Goal: Information Seeking & Learning: Find specific fact

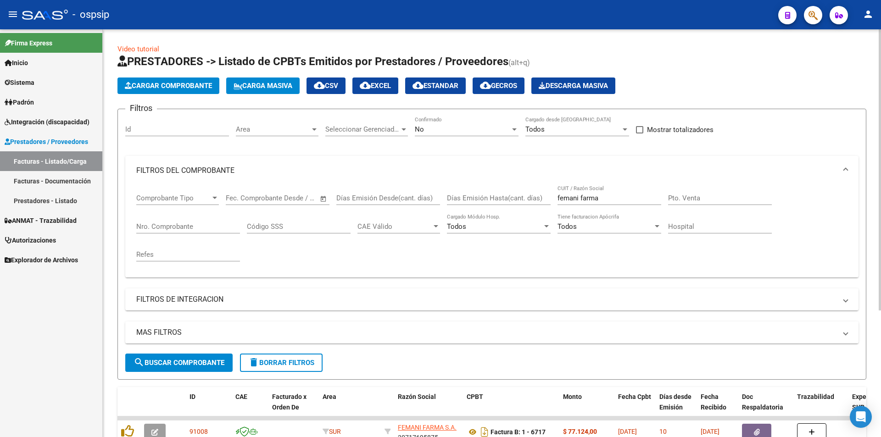
scroll to position [184, 0]
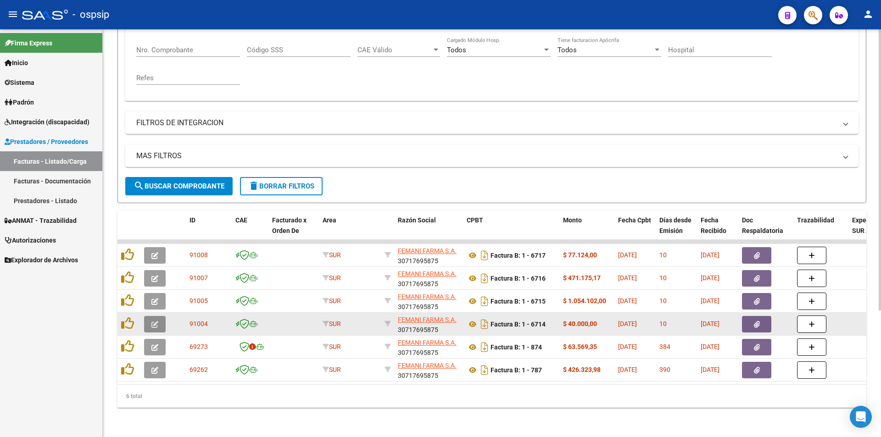
click at [150, 317] on button "button" at bounding box center [155, 324] width 22 height 17
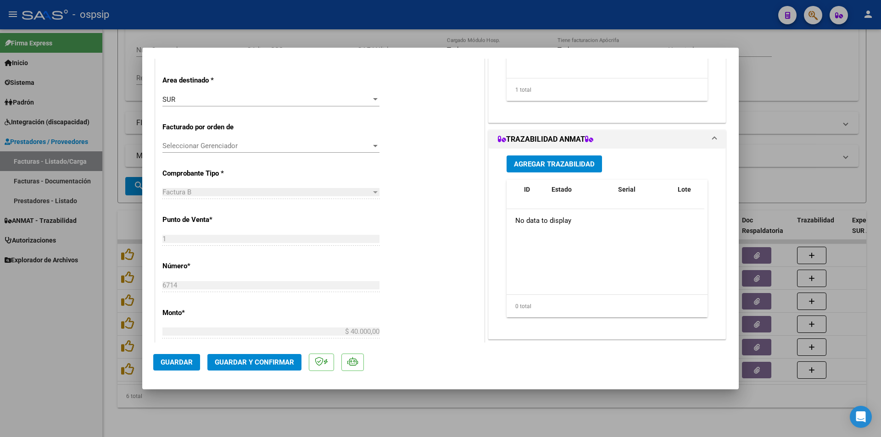
click at [537, 166] on span "Agregar Trazabilidad" at bounding box center [554, 164] width 81 height 8
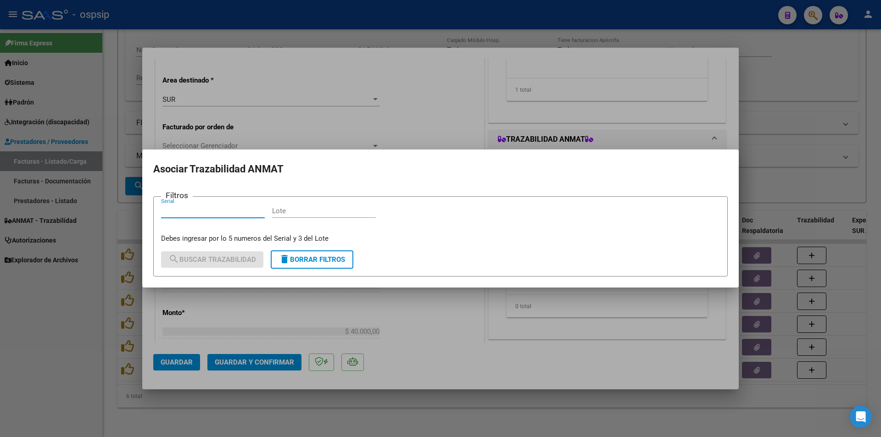
click at [185, 213] on input "Serial" at bounding box center [213, 211] width 104 height 8
paste input "519394136475"
type input "519394136475"
click at [308, 209] on input "Lote" at bounding box center [324, 211] width 104 height 8
paste input "EAEB5A"
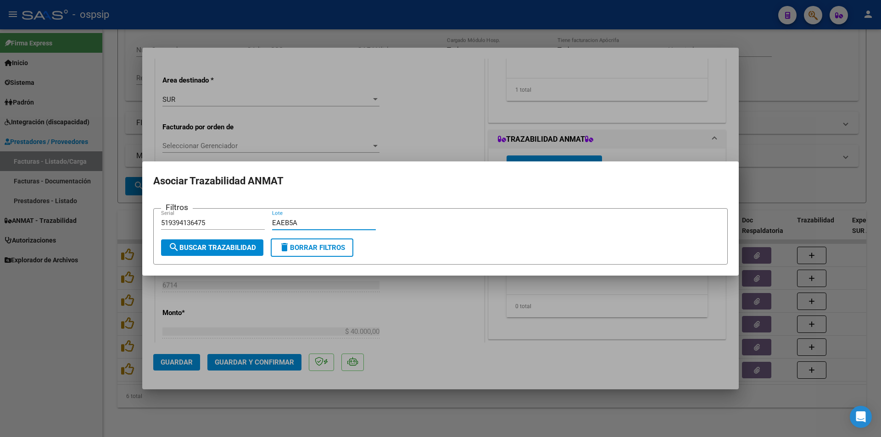
type input "EAEB5A"
click at [224, 247] on span "search Buscar Trazabilidad" at bounding box center [212, 248] width 88 height 8
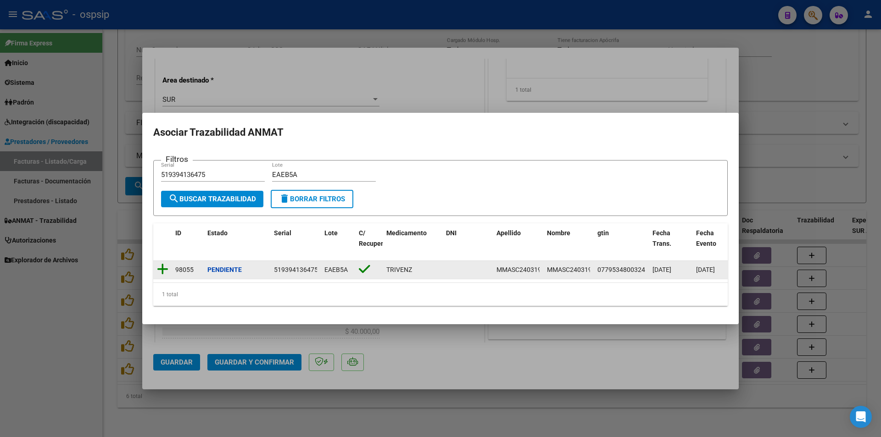
click at [160, 263] on icon at bounding box center [162, 269] width 11 height 13
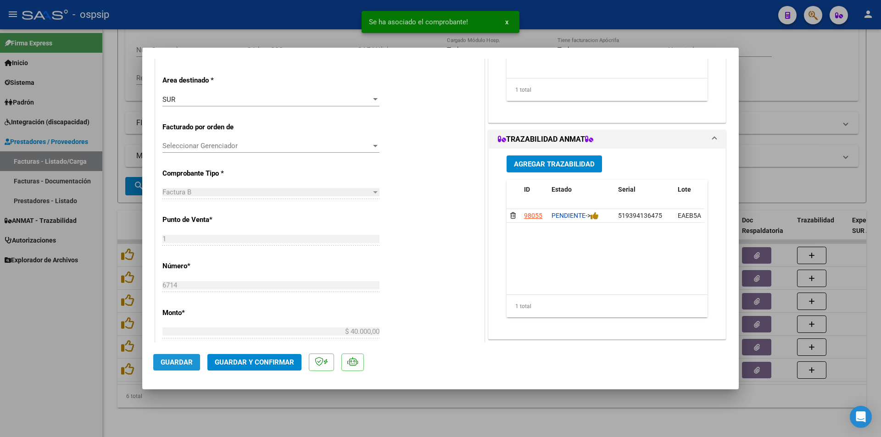
click at [175, 363] on span "Guardar" at bounding box center [177, 362] width 32 height 8
click at [76, 353] on div at bounding box center [440, 218] width 881 height 437
type input "$ 0,00"
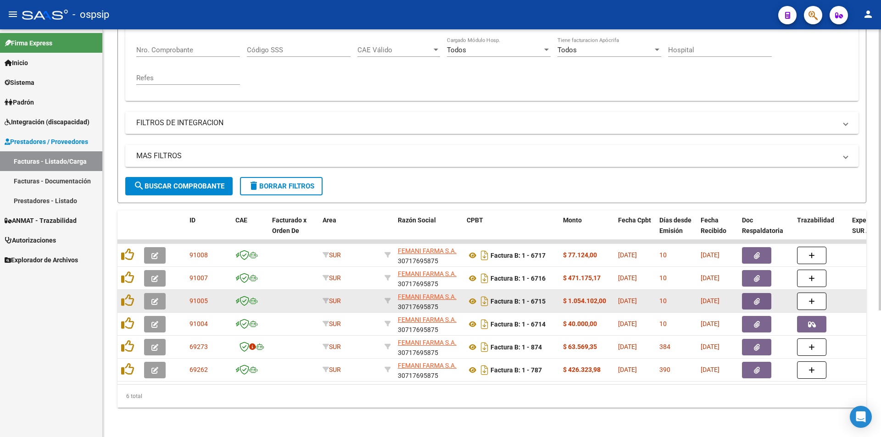
click at [153, 298] on icon "button" at bounding box center [154, 301] width 7 height 7
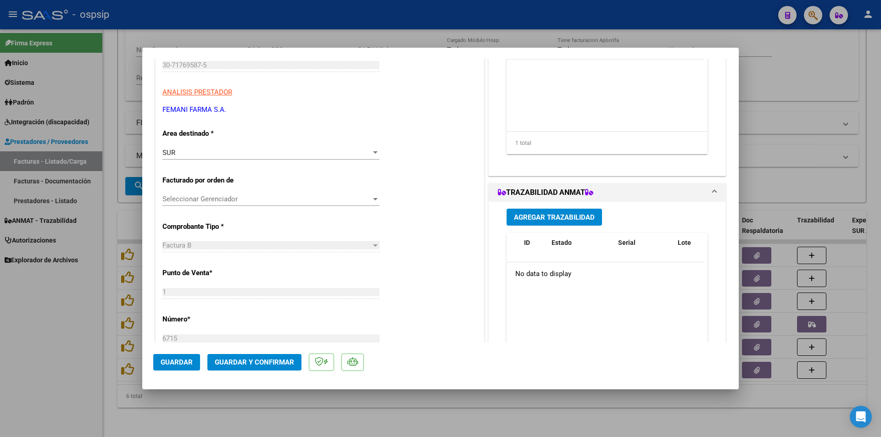
scroll to position [138, 0]
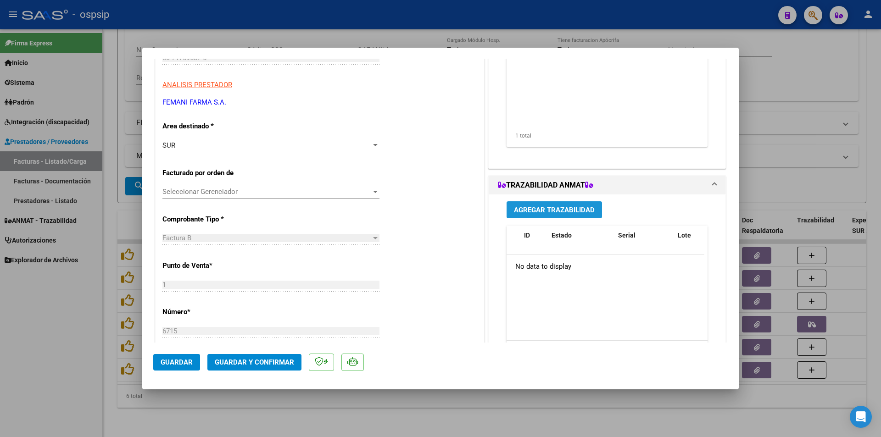
click at [543, 207] on span "Agregar Trazabilidad" at bounding box center [554, 210] width 81 height 8
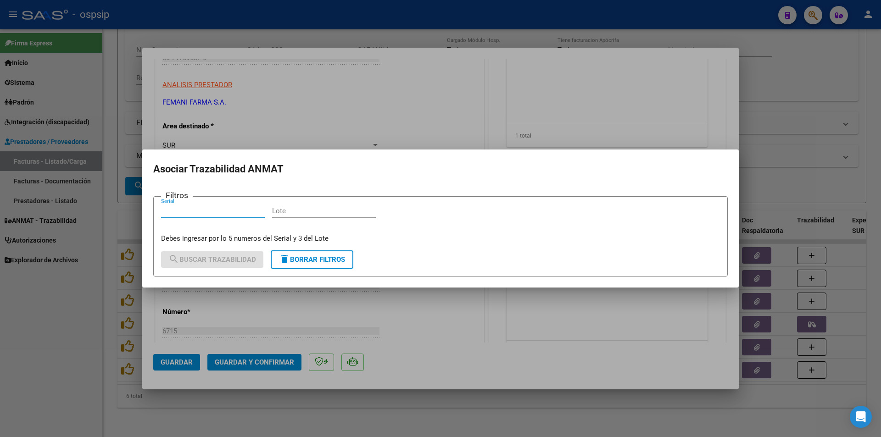
click at [197, 214] on input "Serial" at bounding box center [213, 211] width 104 height 8
type input "38117586"
click at [286, 208] on input "Lote" at bounding box center [324, 211] width 104 height 8
paste input "LN5301"
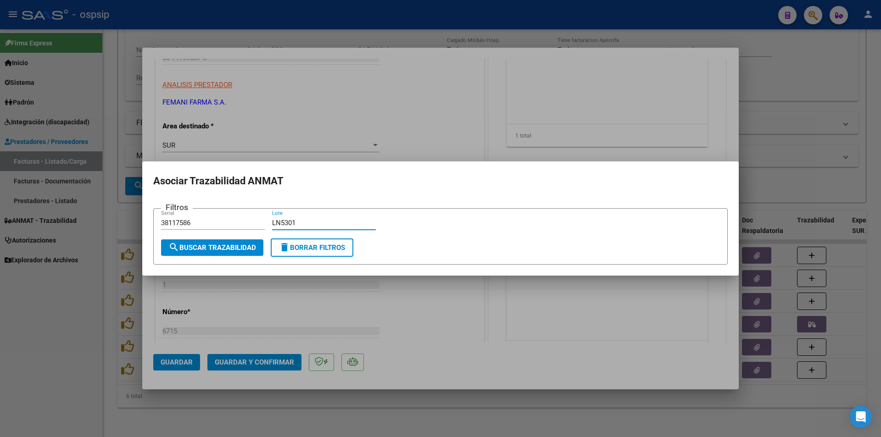
type input "LN5301"
click at [207, 247] on span "search Buscar Trazabilidad" at bounding box center [212, 248] width 88 height 8
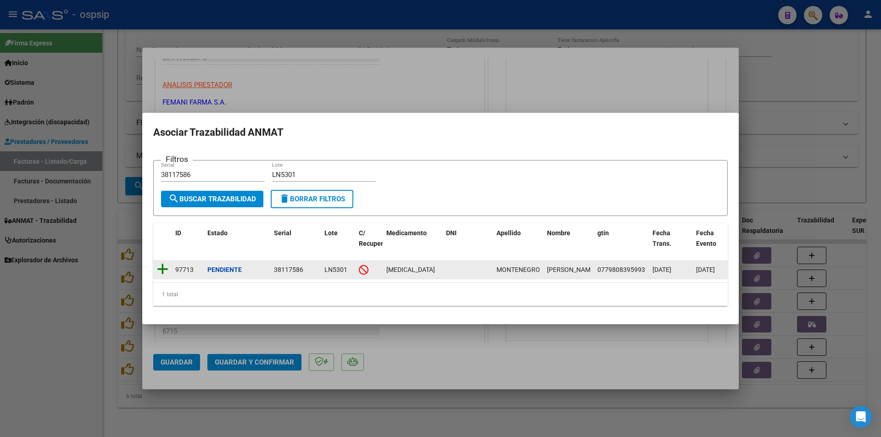
click at [161, 263] on icon at bounding box center [162, 269] width 11 height 13
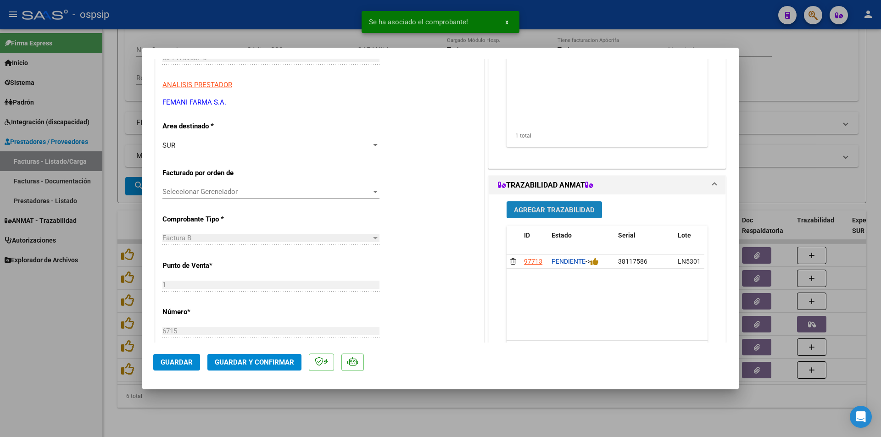
click at [547, 209] on span "Agregar Trazabilidad" at bounding box center [554, 210] width 81 height 8
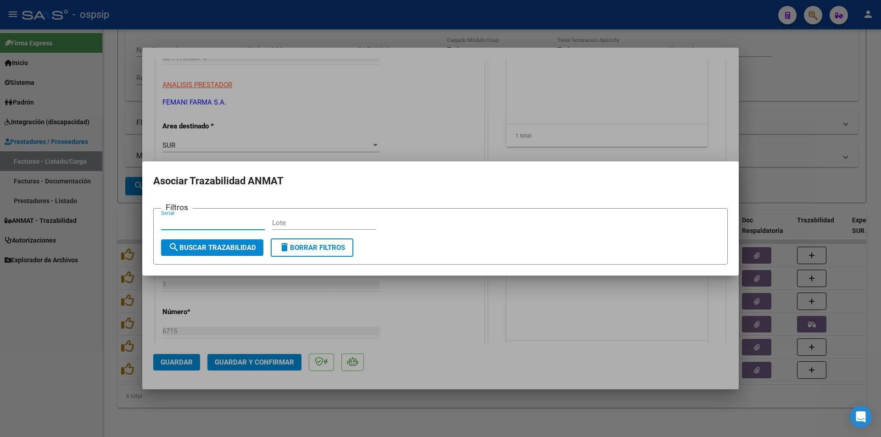
click at [181, 219] on input "Serial" at bounding box center [213, 223] width 104 height 8
paste input "000987"
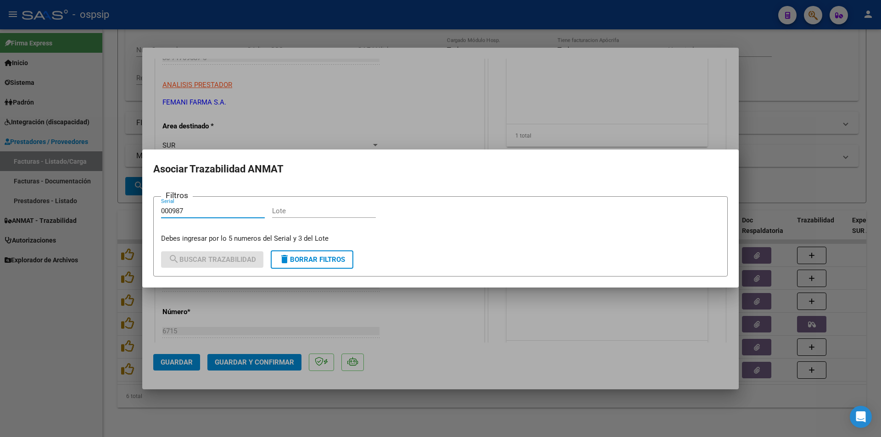
type input "000987"
click at [305, 209] on input "Lote" at bounding box center [324, 211] width 104 height 8
paste input "47506"
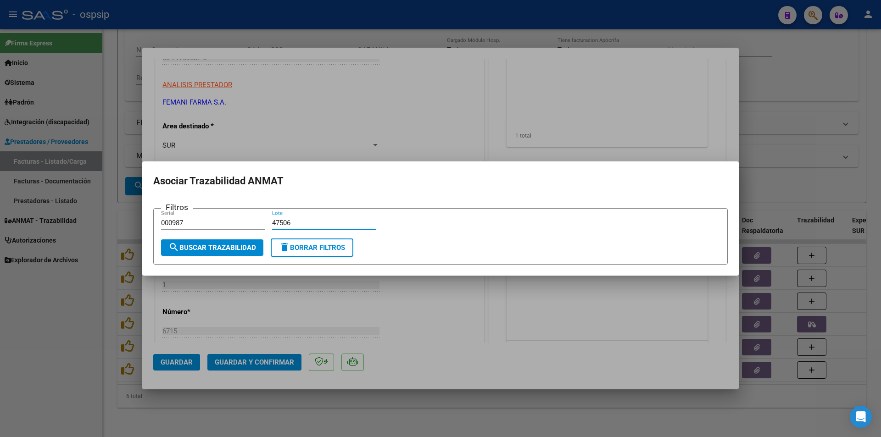
type input "47506"
click at [198, 244] on span "search Buscar Trazabilidad" at bounding box center [212, 248] width 88 height 8
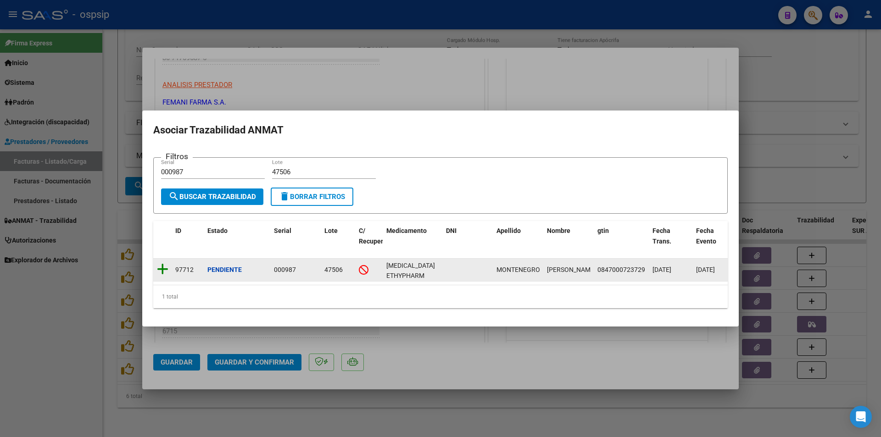
click at [164, 264] on icon at bounding box center [162, 269] width 11 height 13
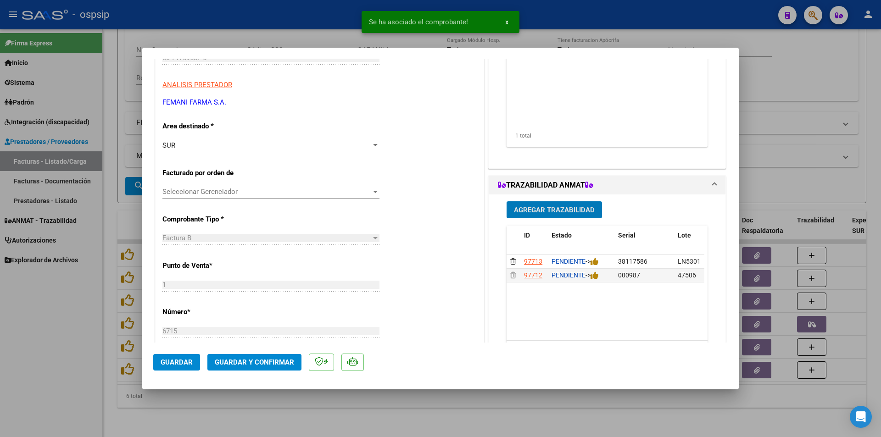
click at [169, 364] on span "Guardar" at bounding box center [177, 362] width 32 height 8
click at [1, 281] on div at bounding box center [440, 218] width 881 height 437
type input "$ 0,00"
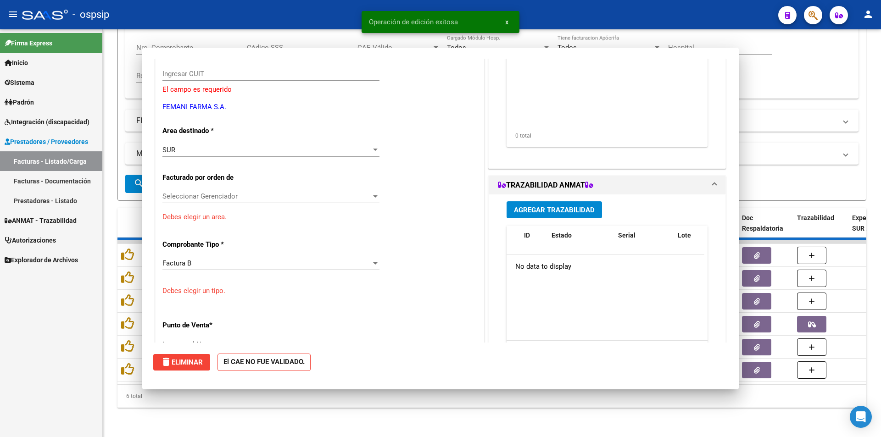
scroll to position [0, 0]
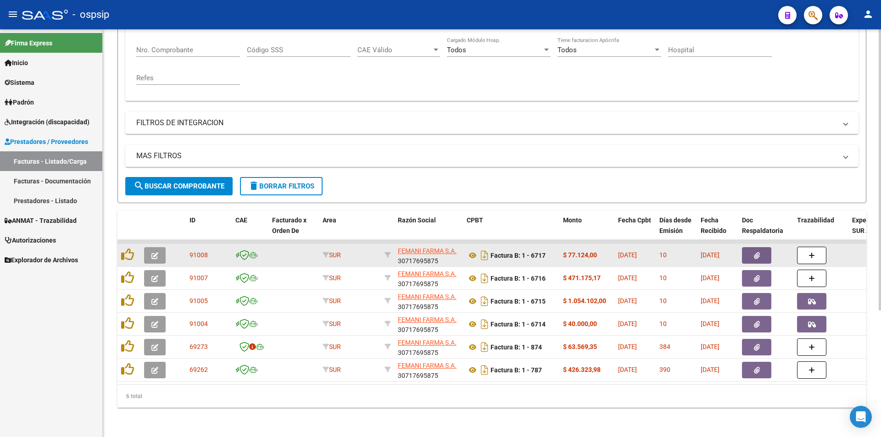
click at [154, 252] on icon "button" at bounding box center [154, 255] width 7 height 7
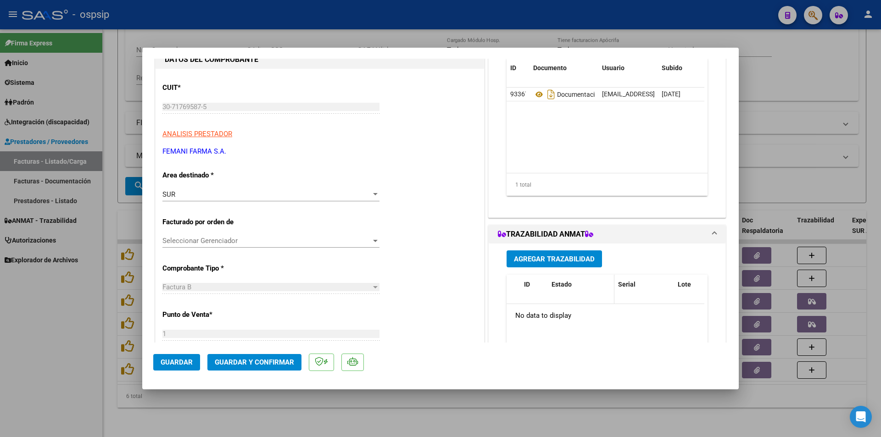
scroll to position [92, 0]
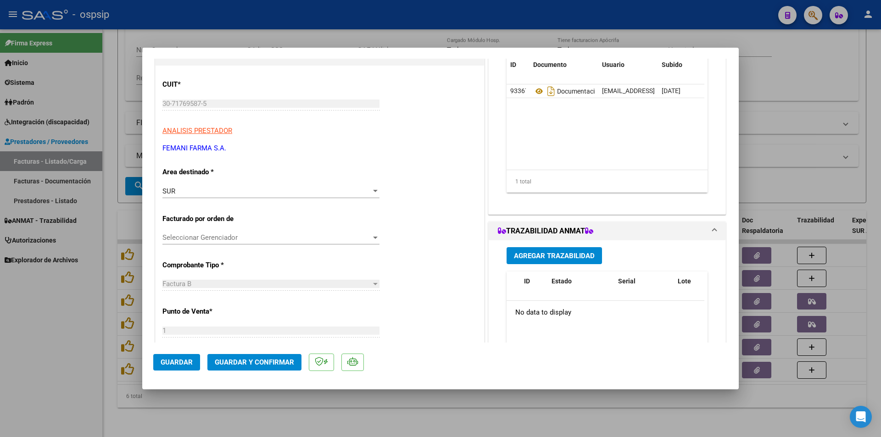
click at [541, 250] on button "Agregar Trazabilidad" at bounding box center [554, 255] width 95 height 17
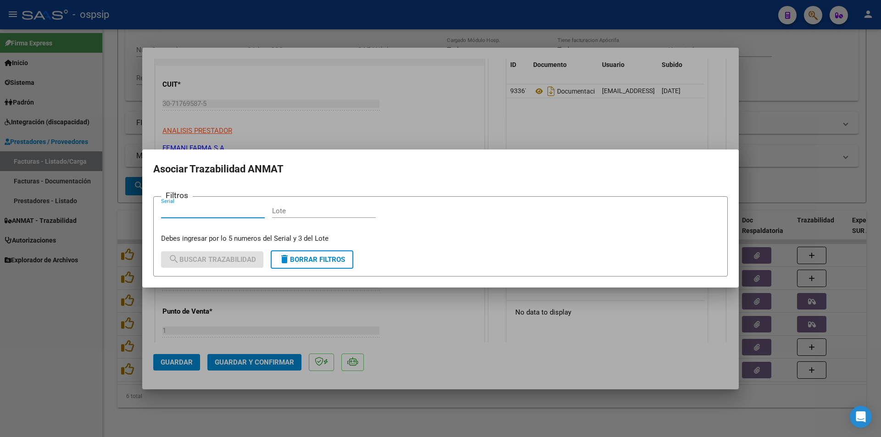
click at [197, 210] on input "Serial" at bounding box center [213, 211] width 104 height 8
paste input "2408184498"
type input "2408184498"
click at [285, 211] on input "Lote" at bounding box center [324, 211] width 104 height 8
paste input "31240152"
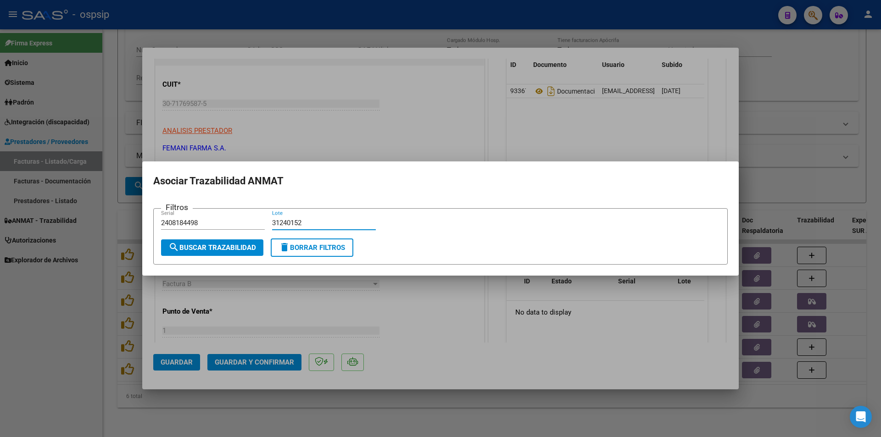
type input "31240152"
click at [216, 245] on span "search Buscar Trazabilidad" at bounding box center [212, 248] width 88 height 8
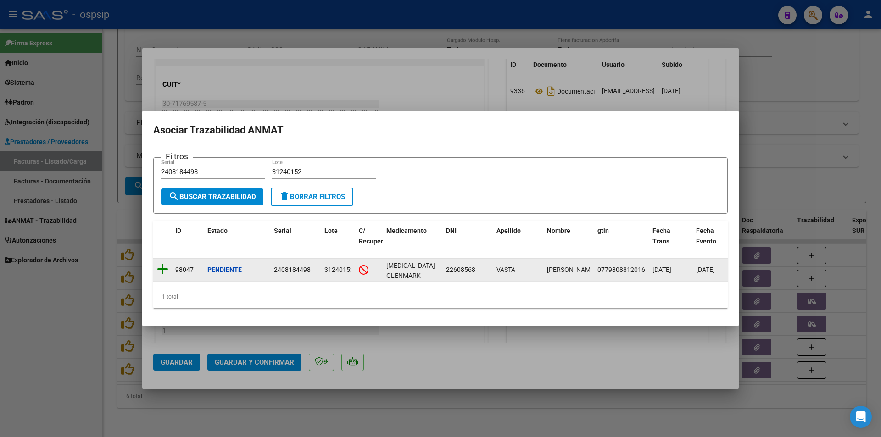
click at [163, 265] on icon at bounding box center [162, 269] width 11 height 13
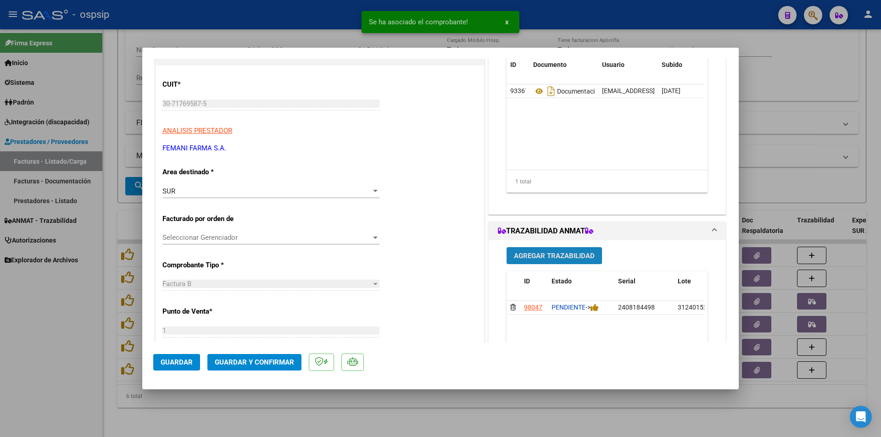
click at [538, 258] on span "Agregar Trazabilidad" at bounding box center [554, 256] width 81 height 8
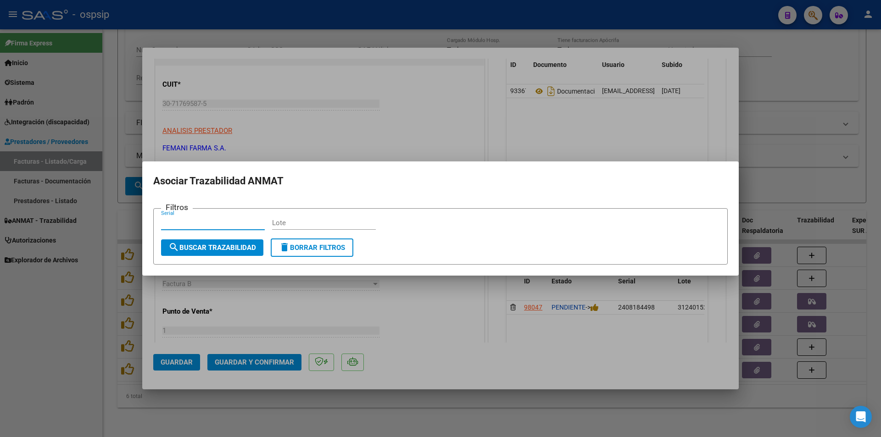
click at [193, 225] on input "Serial" at bounding box center [213, 223] width 104 height 8
paste input "2102289704"
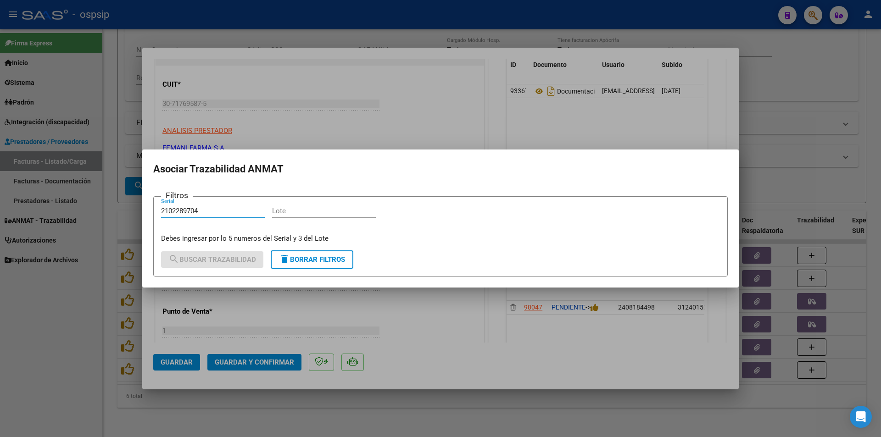
type input "2102289704"
click at [298, 209] on input "Lote" at bounding box center [324, 211] width 104 height 8
paste input "31240152"
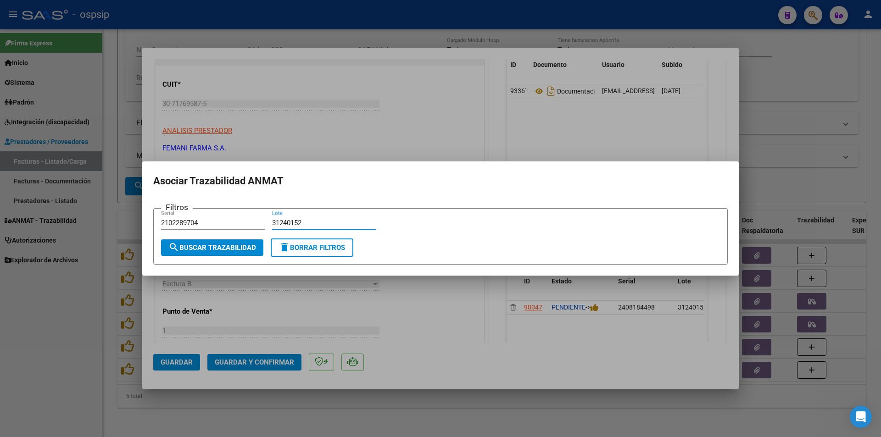
type input "31240152"
click at [217, 249] on span "search Buscar Trazabilidad" at bounding box center [212, 248] width 88 height 8
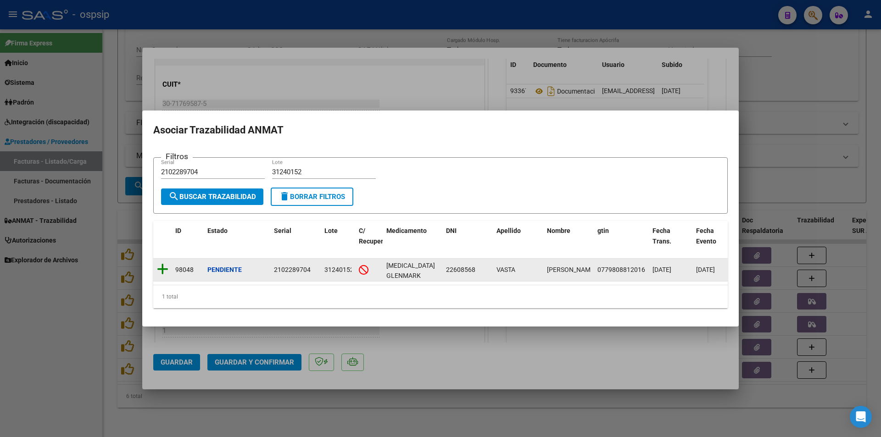
click at [160, 265] on icon at bounding box center [162, 269] width 11 height 13
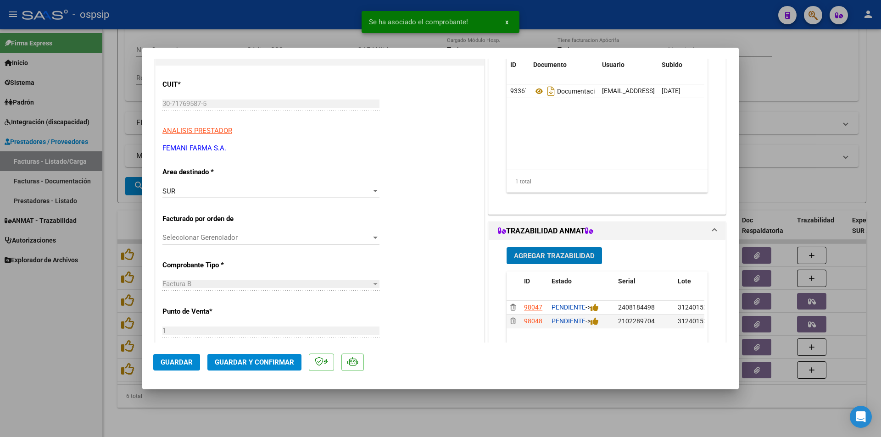
click at [536, 257] on span "Agregar Trazabilidad" at bounding box center [554, 256] width 81 height 8
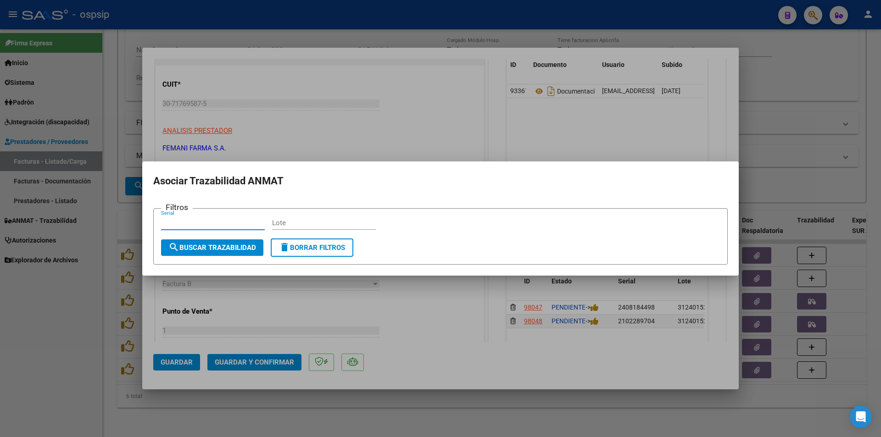
click at [183, 224] on input "Serial" at bounding box center [213, 223] width 104 height 8
paste input "0599605344"
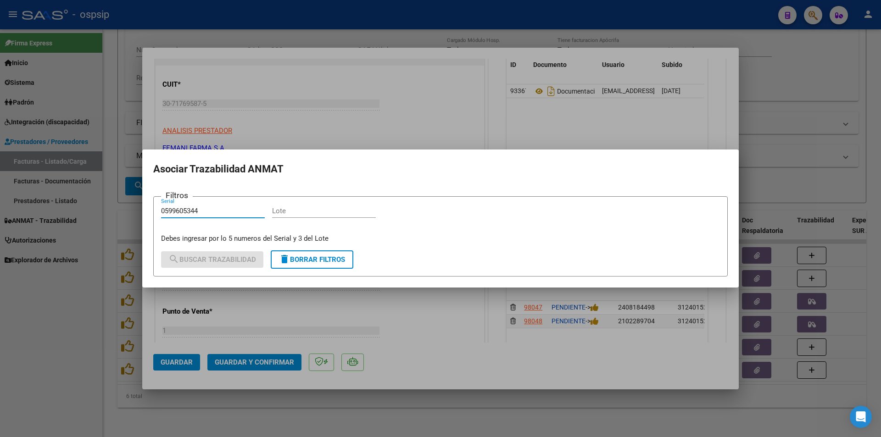
type input "0599605344"
click at [308, 214] on input "Lote" at bounding box center [324, 211] width 104 height 8
paste input "31240152"
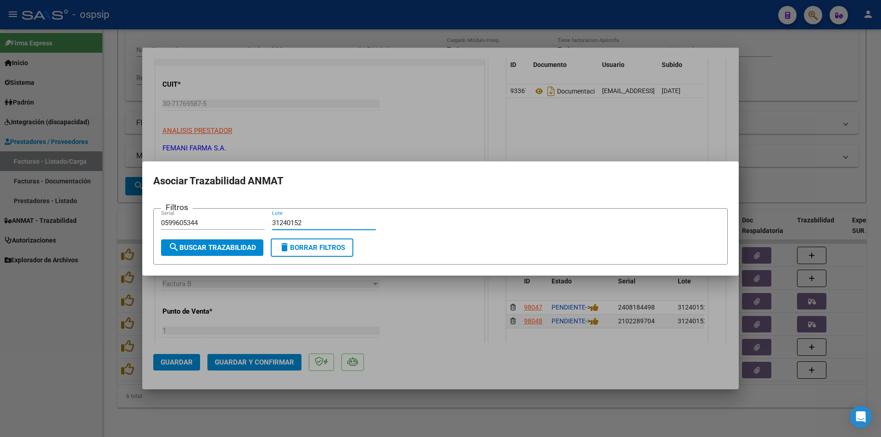
type input "31240152"
click at [226, 244] on span "search Buscar Trazabilidad" at bounding box center [212, 248] width 88 height 8
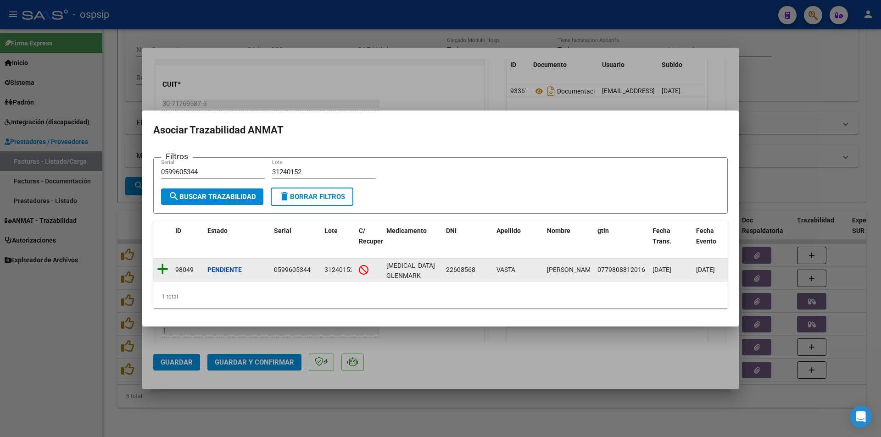
click at [163, 266] on icon at bounding box center [162, 269] width 11 height 13
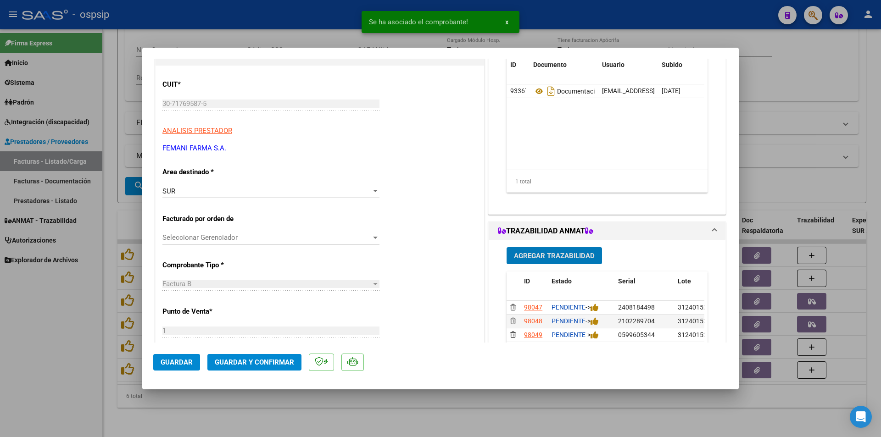
click at [559, 257] on span "Agregar Trazabilidad" at bounding box center [554, 256] width 81 height 8
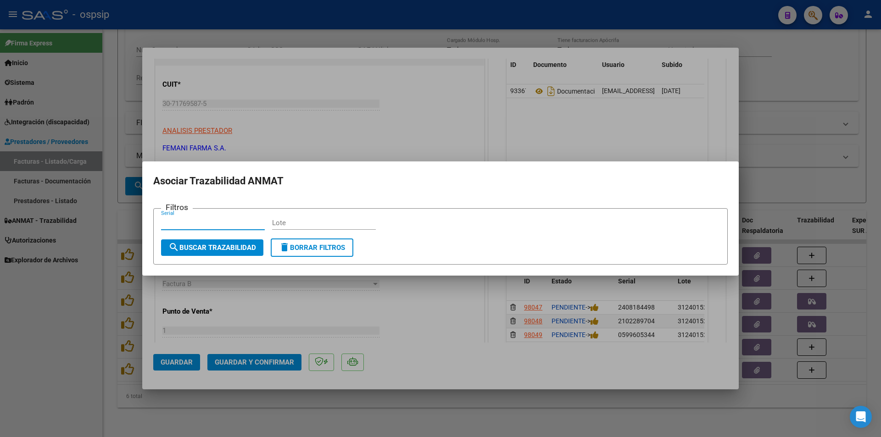
click at [210, 222] on input "Serial" at bounding box center [213, 223] width 104 height 8
paste input "6760463867"
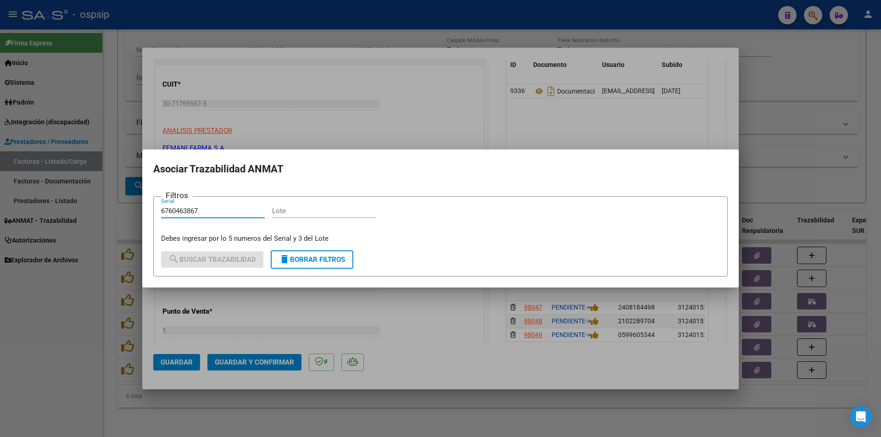
type input "6760463867"
click at [332, 211] on input "Lote" at bounding box center [324, 211] width 104 height 8
paste input "31240152"
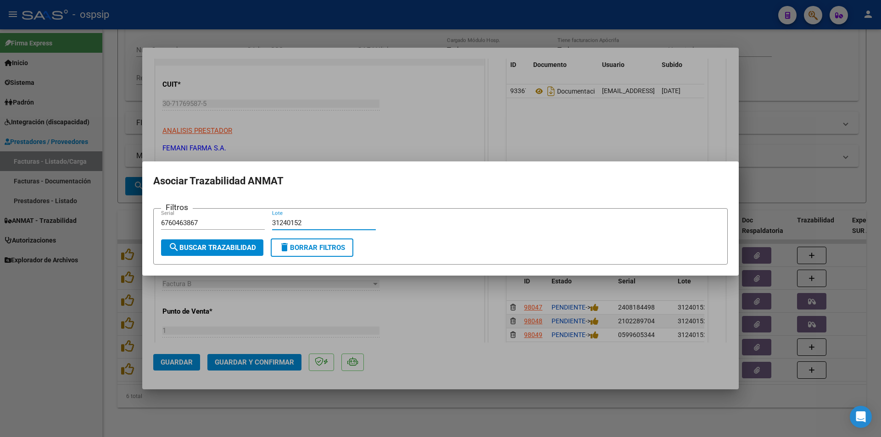
type input "31240152"
click at [221, 246] on span "search Buscar Trazabilidad" at bounding box center [212, 248] width 88 height 8
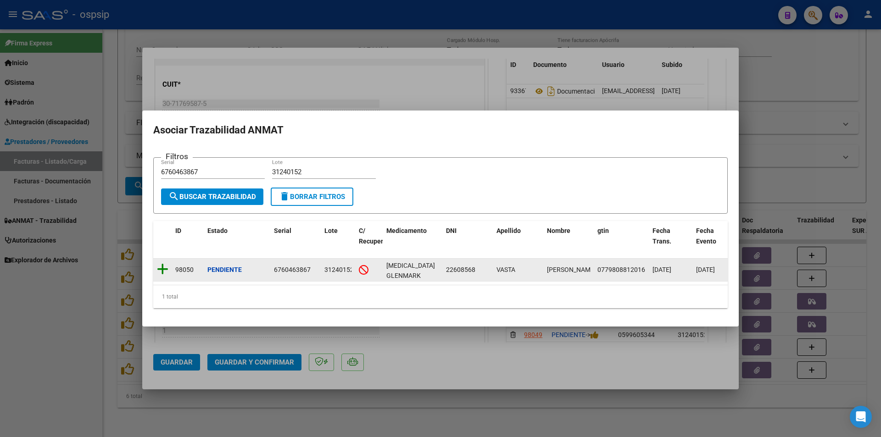
click at [160, 264] on icon at bounding box center [162, 269] width 11 height 13
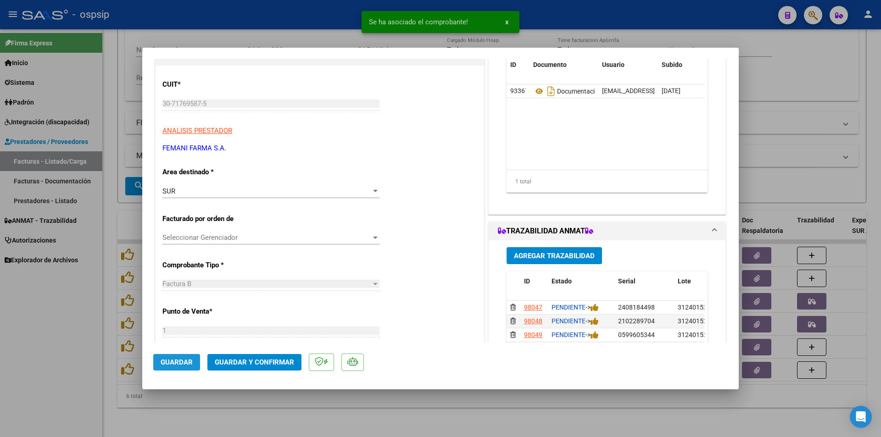
click at [187, 363] on span "Guardar" at bounding box center [177, 362] width 32 height 8
click at [38, 352] on div at bounding box center [440, 218] width 881 height 437
type input "$ 0,00"
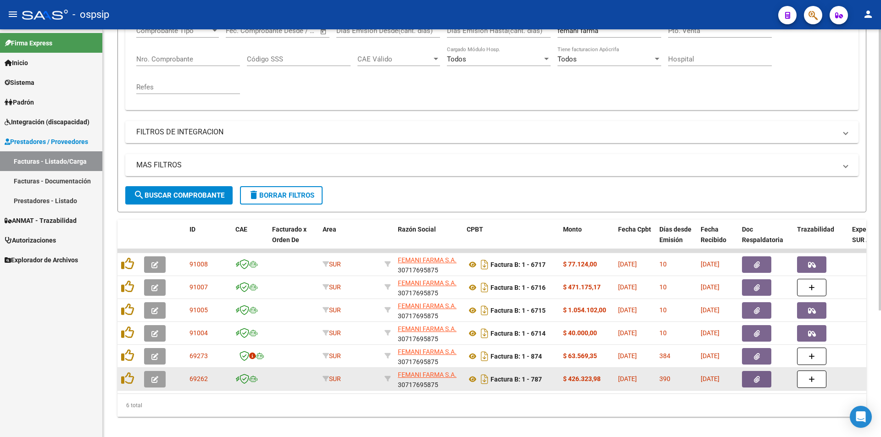
scroll to position [184, 0]
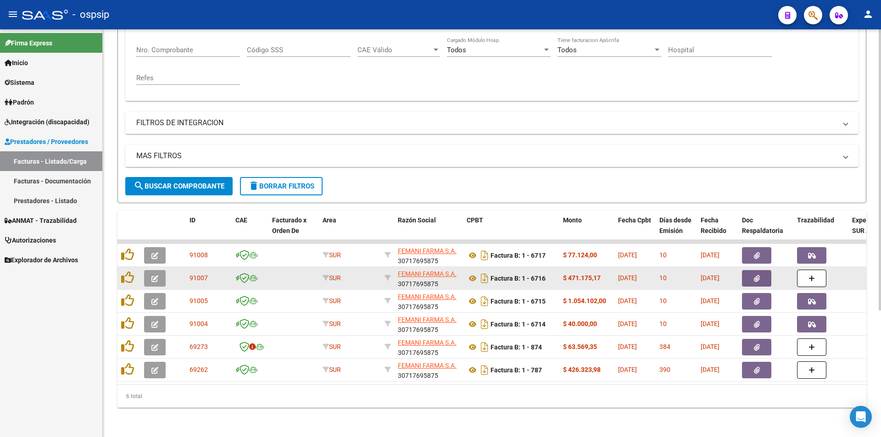
click at [151, 270] on button "button" at bounding box center [155, 278] width 22 height 17
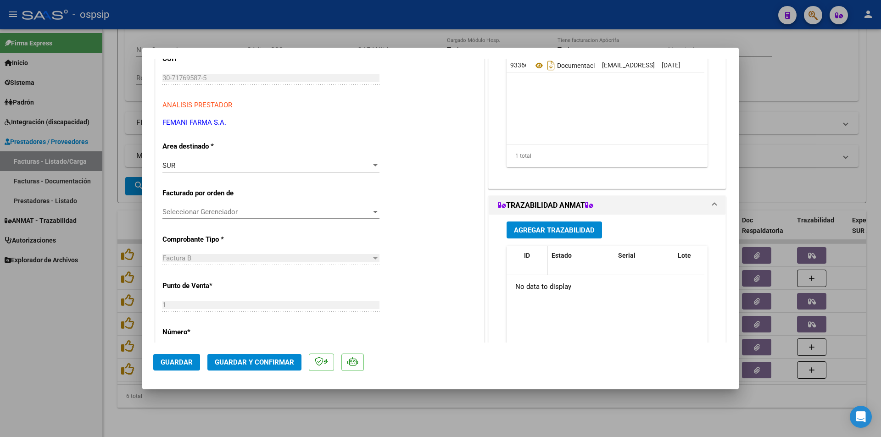
scroll to position [138, 0]
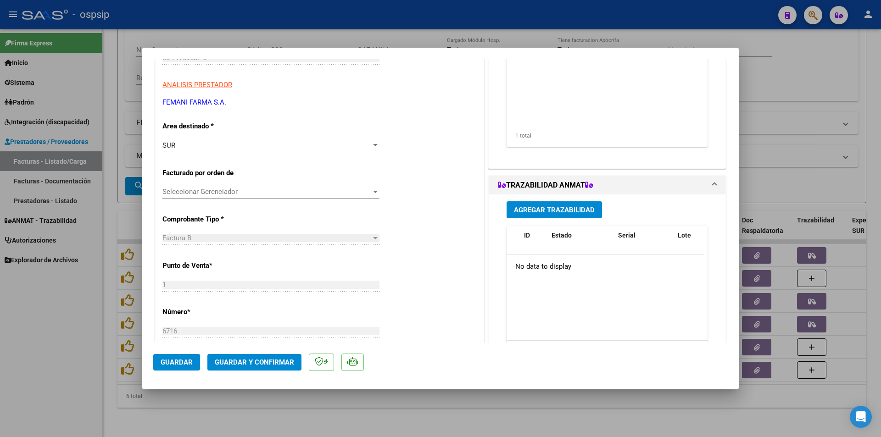
click at [542, 207] on span "Agregar Trazabilidad" at bounding box center [554, 210] width 81 height 8
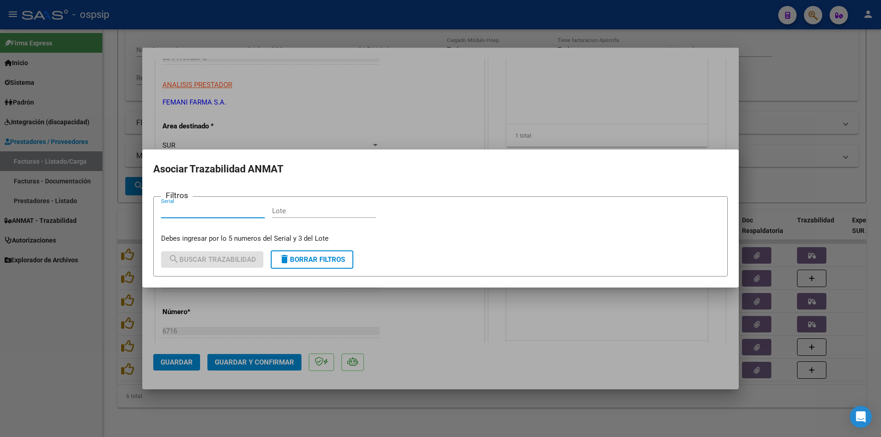
click at [170, 213] on input "Serial" at bounding box center [213, 211] width 104 height 8
type input "012524000157"
click at [295, 211] on input "Lote" at bounding box center [324, 211] width 104 height 8
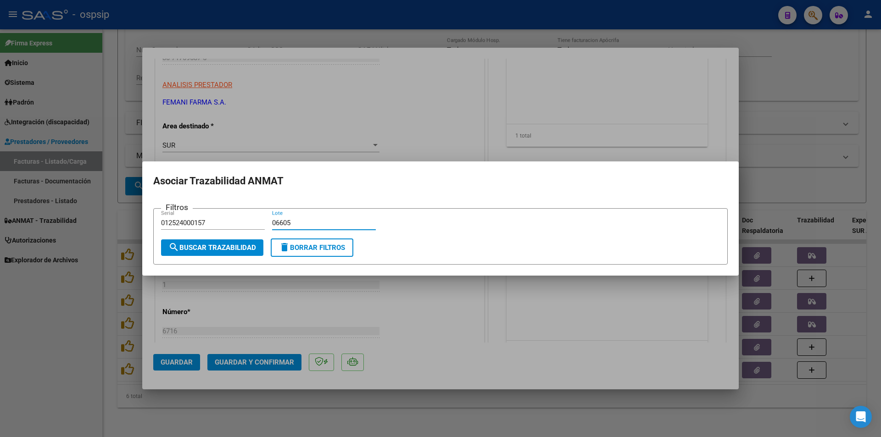
type input "06605"
click at [205, 246] on span "search Buscar Trazabilidad" at bounding box center [212, 248] width 88 height 8
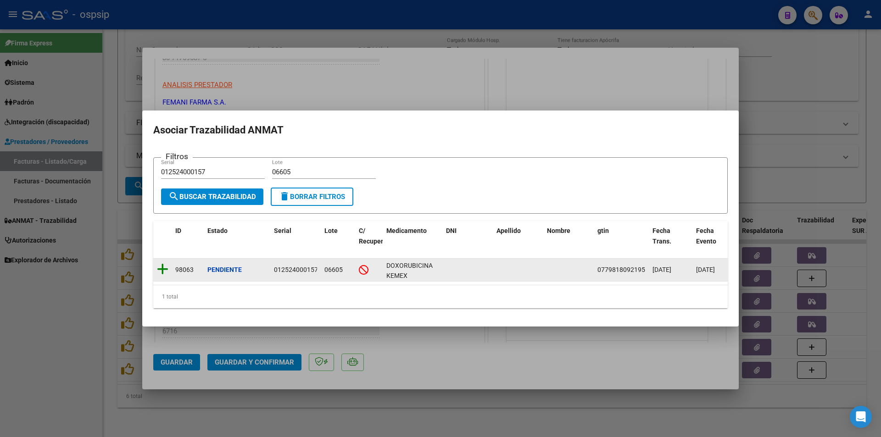
click at [162, 264] on icon at bounding box center [162, 269] width 11 height 13
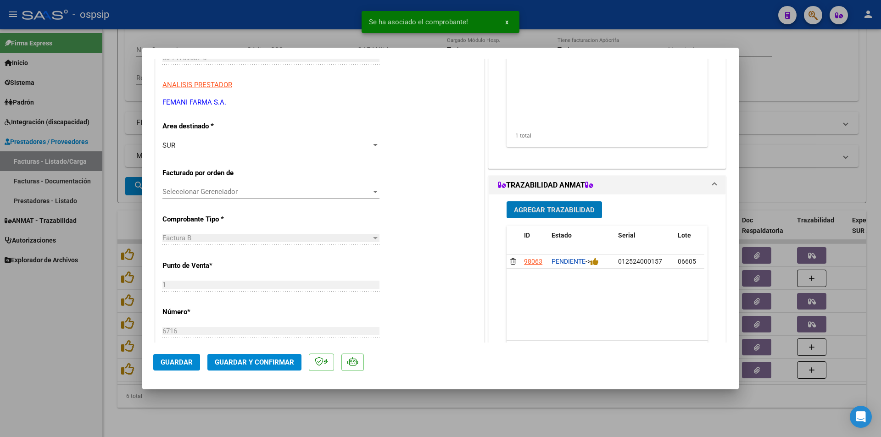
click at [543, 207] on span "Agregar Trazabilidad" at bounding box center [554, 210] width 81 height 8
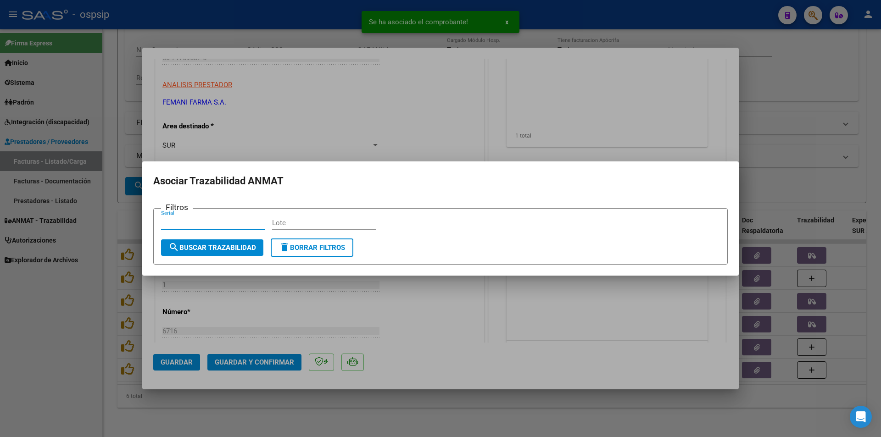
click at [190, 224] on input "Serial" at bounding box center [213, 223] width 104 height 8
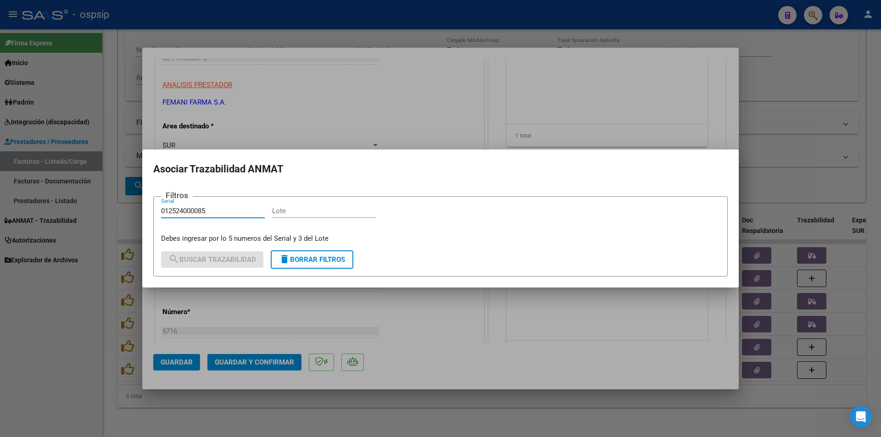
type input "012524000085"
click at [288, 213] on input "Lote" at bounding box center [324, 211] width 104 height 8
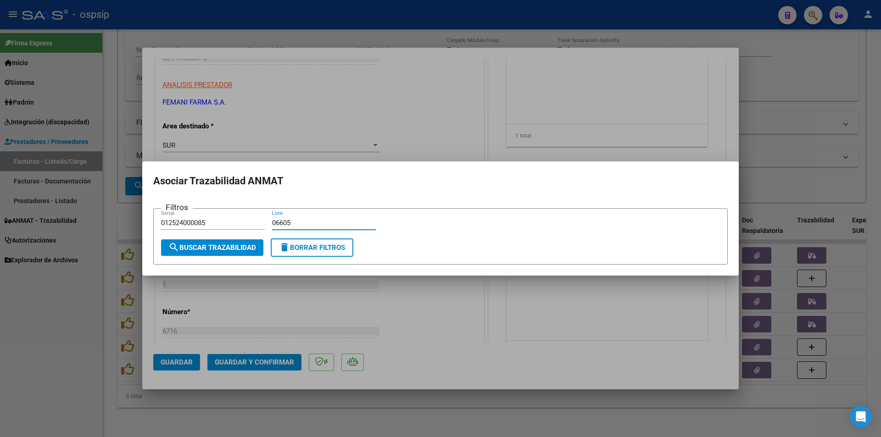
type input "06605"
click at [238, 247] on span "search Buscar Trazabilidad" at bounding box center [212, 248] width 88 height 8
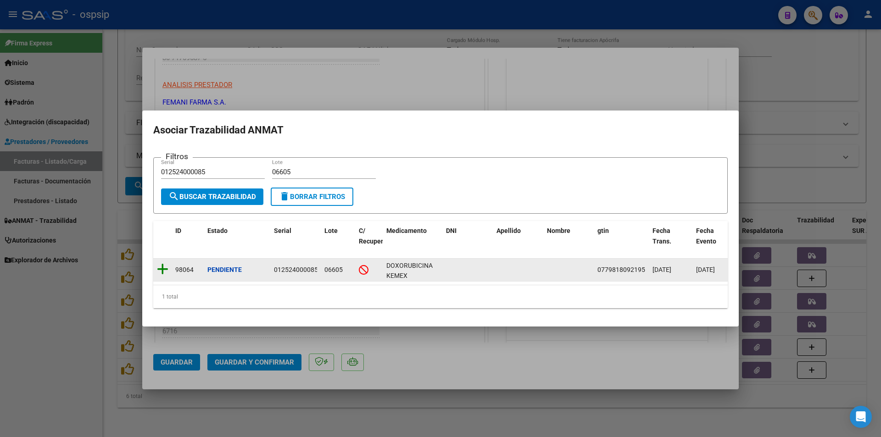
click at [162, 264] on icon at bounding box center [162, 269] width 11 height 13
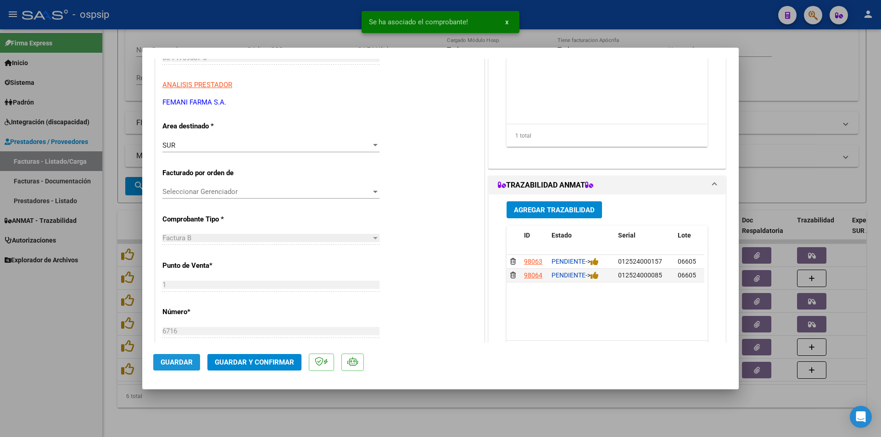
click at [183, 364] on span "Guardar" at bounding box center [177, 362] width 32 height 8
click at [36, 297] on div at bounding box center [440, 218] width 881 height 437
type input "$ 0,00"
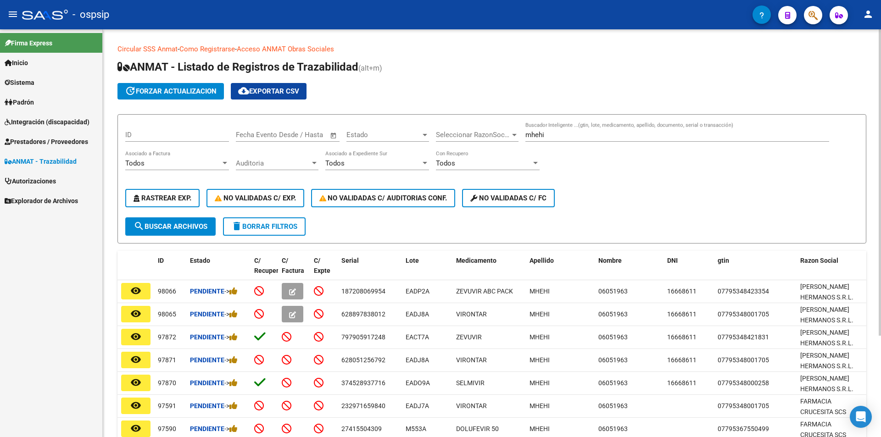
click at [571, 123] on div "mhehi Buscador Inteligente ...(gtin, lote, medicamento, apellido, documento, se…" at bounding box center [678, 132] width 304 height 20
type input "m"
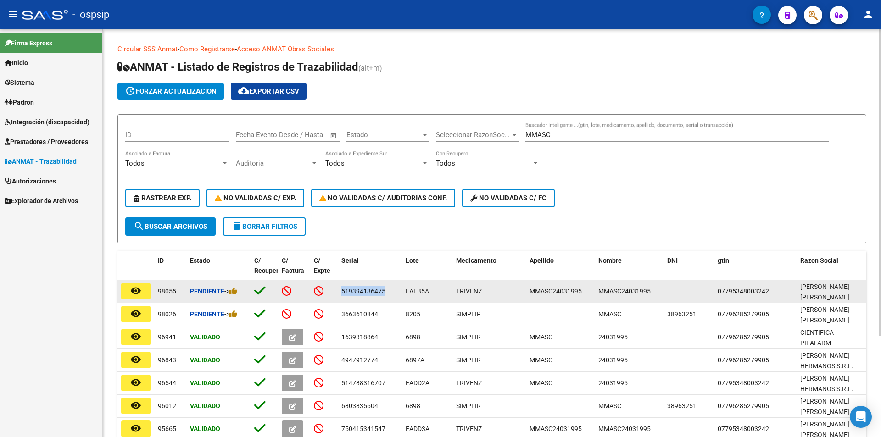
drag, startPoint x: 341, startPoint y: 291, endPoint x: 395, endPoint y: 296, distance: 53.5
click at [395, 296] on div "519394136475" at bounding box center [369, 291] width 57 height 11
copy span "519394136475"
drag, startPoint x: 406, startPoint y: 291, endPoint x: 434, endPoint y: 298, distance: 28.9
click at [434, 298] on datatable-body-cell "EAEB5A" at bounding box center [427, 291] width 50 height 22
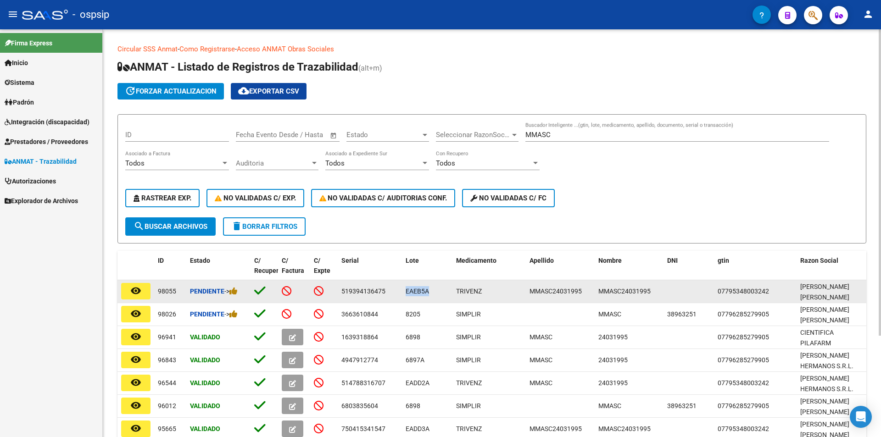
copy span "EAEB5A"
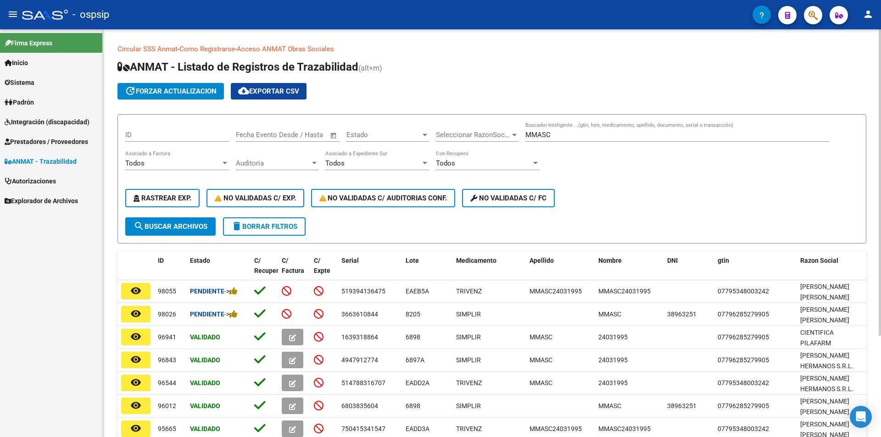
click at [555, 129] on div "MMASC Buscador Inteligente ...(gtin, lote, medicamento, apellido, documento, se…" at bounding box center [678, 132] width 304 height 20
type input "M"
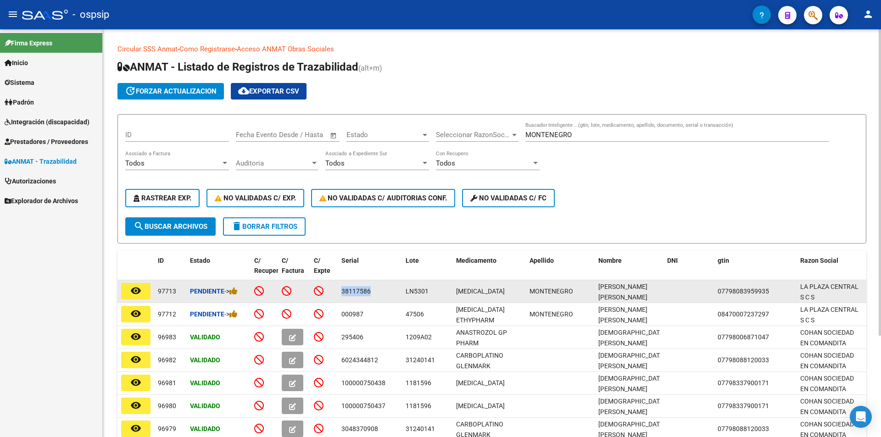
drag, startPoint x: 342, startPoint y: 291, endPoint x: 374, endPoint y: 297, distance: 32.3
click at [374, 297] on datatable-body-cell "38117586" at bounding box center [370, 291] width 64 height 22
copy span "38117586"
drag, startPoint x: 404, startPoint y: 290, endPoint x: 434, endPoint y: 295, distance: 30.2
click at [434, 295] on datatable-body-cell "LN5301" at bounding box center [427, 291] width 50 height 22
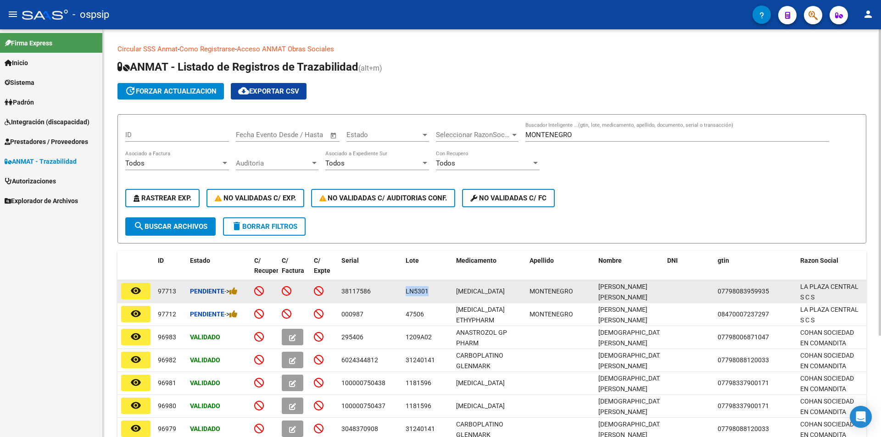
copy span "LN5301"
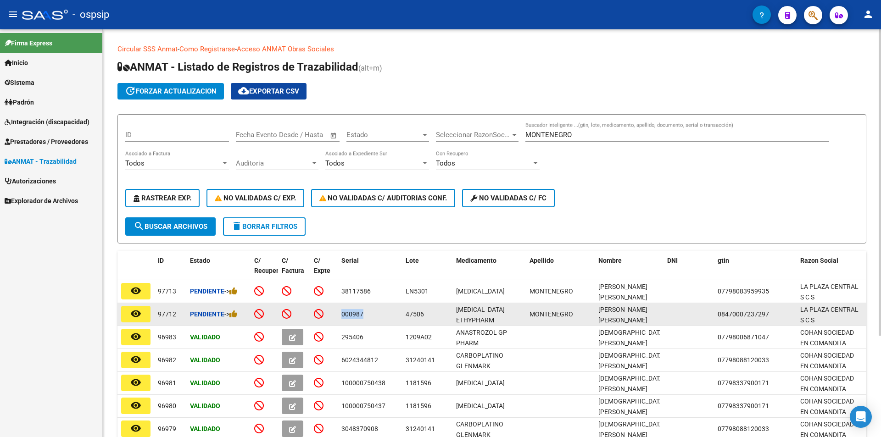
drag, startPoint x: 340, startPoint y: 314, endPoint x: 374, endPoint y: 314, distance: 33.5
click at [374, 314] on datatable-body-cell "000987" at bounding box center [370, 314] width 64 height 22
copy span "000987"
drag, startPoint x: 403, startPoint y: 313, endPoint x: 425, endPoint y: 322, distance: 23.6
click at [425, 321] on datatable-body-cell "47506" at bounding box center [427, 314] width 50 height 22
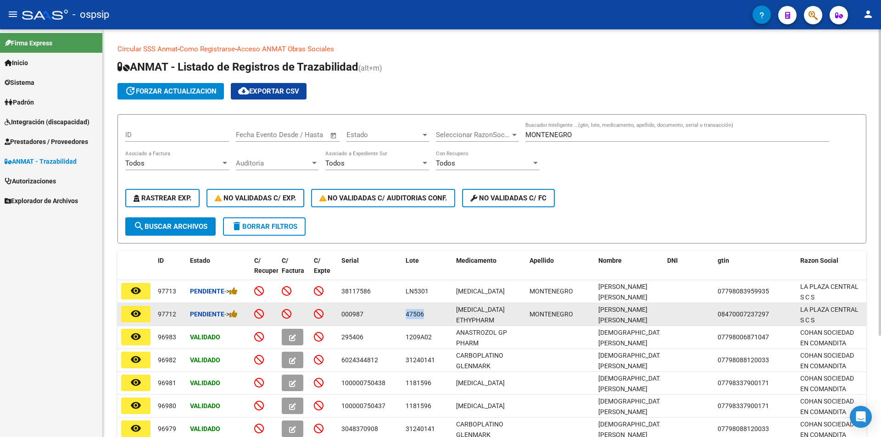
copy span "47506"
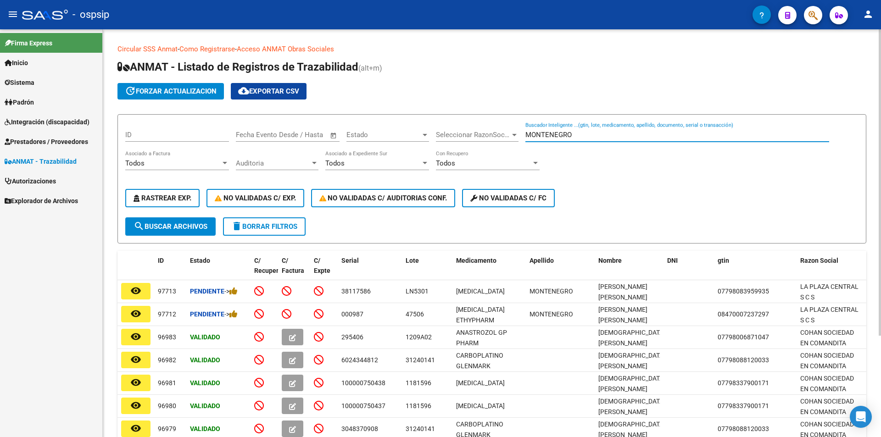
click at [594, 139] on input "MONTENEGRO" at bounding box center [678, 135] width 304 height 8
type input "M"
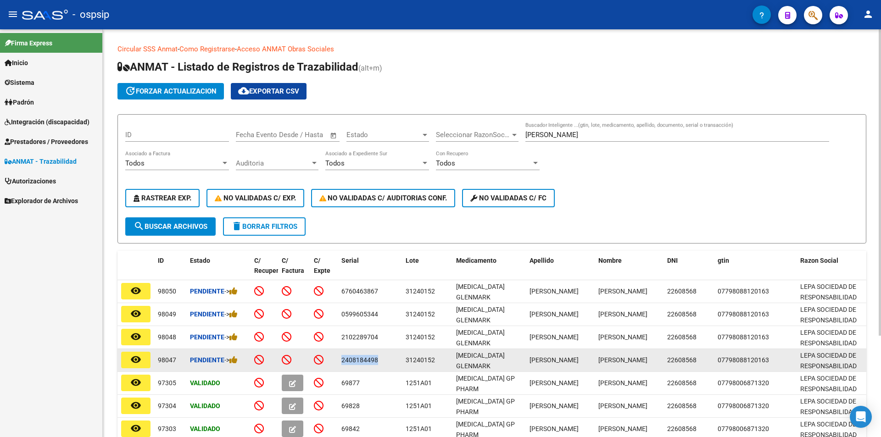
drag, startPoint x: 341, startPoint y: 361, endPoint x: 383, endPoint y: 367, distance: 42.2
click at [383, 367] on datatable-body-cell "2408184498" at bounding box center [370, 360] width 64 height 22
copy span "2408184498"
drag, startPoint x: 403, startPoint y: 361, endPoint x: 439, endPoint y: 364, distance: 35.5
click at [439, 364] on datatable-body-cell "31240152" at bounding box center [427, 360] width 50 height 22
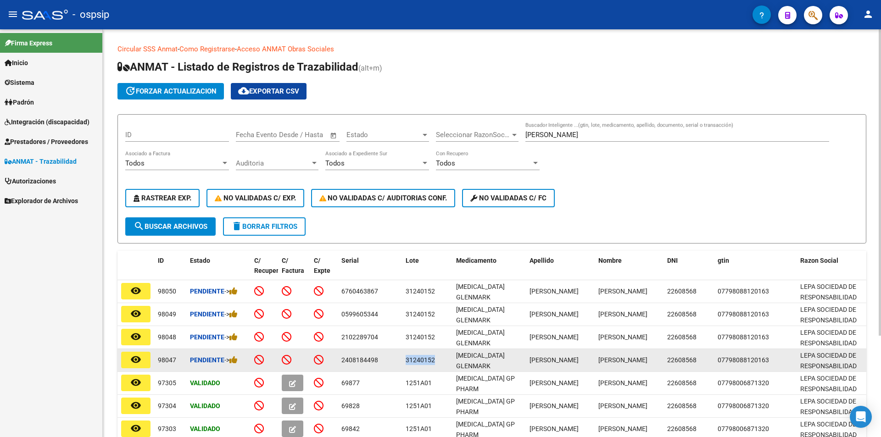
copy span "31240152"
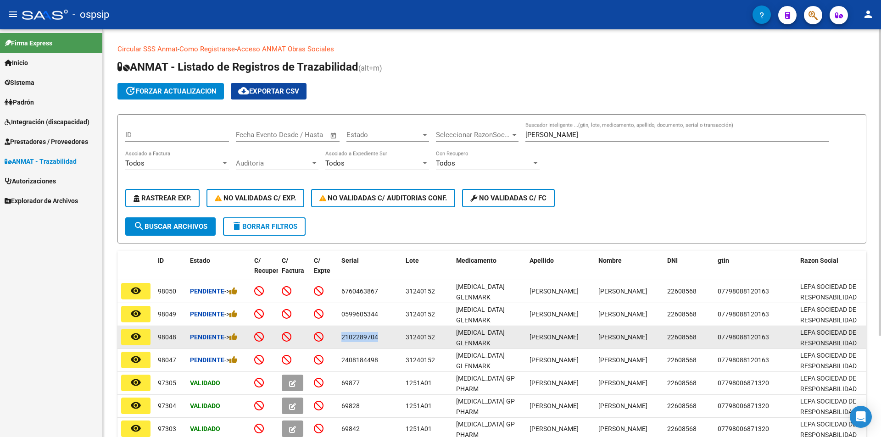
drag, startPoint x: 339, startPoint y: 336, endPoint x: 385, endPoint y: 344, distance: 47.0
click at [385, 344] on datatable-body-cell "2102289704" at bounding box center [370, 337] width 64 height 22
copy span "2102289704"
drag, startPoint x: 405, startPoint y: 336, endPoint x: 438, endPoint y: 343, distance: 34.3
click at [438, 343] on datatable-body-cell "31240152" at bounding box center [427, 337] width 50 height 22
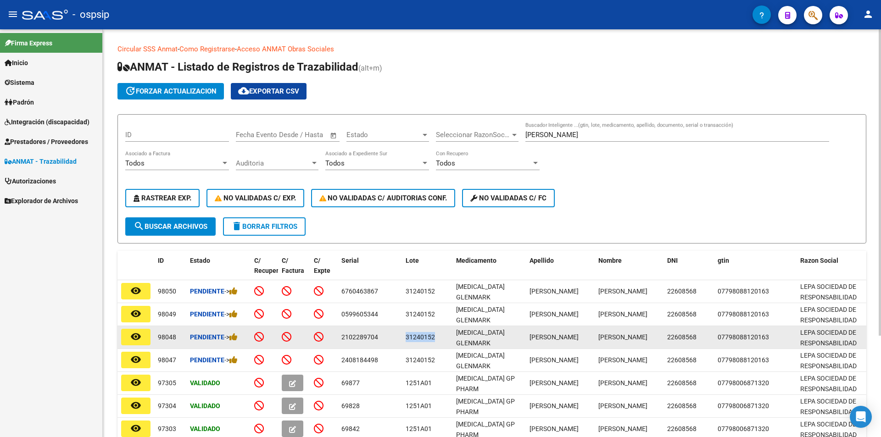
copy span "31240152"
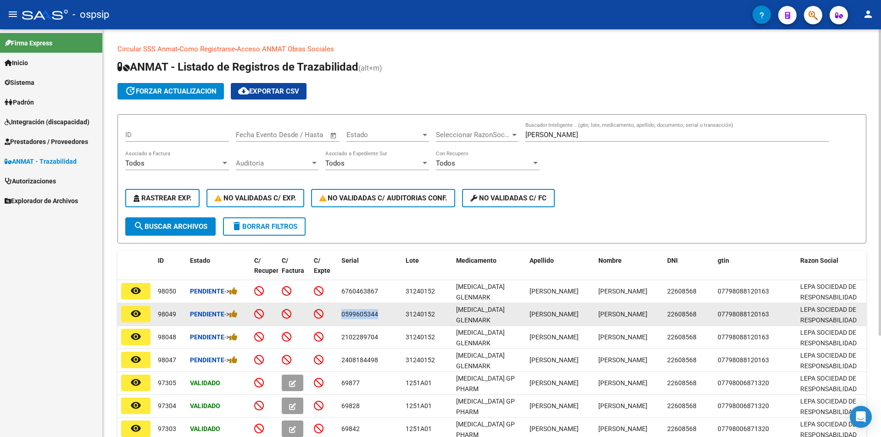
drag, startPoint x: 342, startPoint y: 314, endPoint x: 386, endPoint y: 319, distance: 44.4
click at [386, 319] on div "0599605344" at bounding box center [369, 314] width 57 height 11
drag, startPoint x: 406, startPoint y: 314, endPoint x: 436, endPoint y: 319, distance: 30.8
click at [436, 319] on div "31240152" at bounding box center [427, 314] width 43 height 11
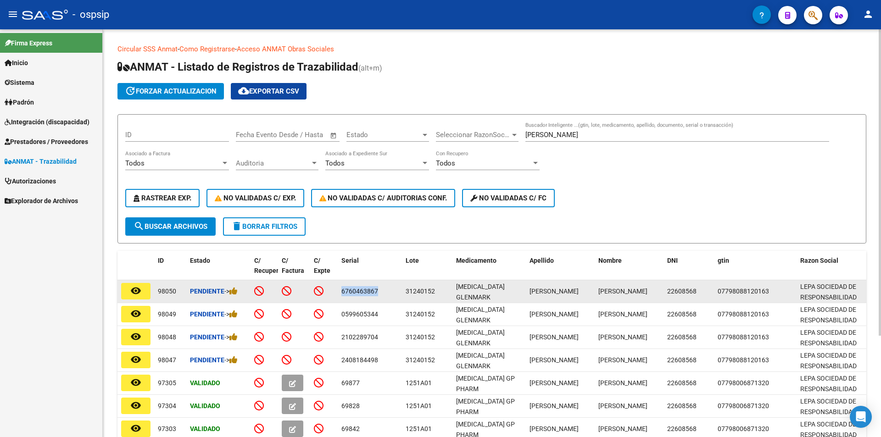
drag, startPoint x: 339, startPoint y: 286, endPoint x: 382, endPoint y: 298, distance: 44.8
click at [382, 298] on datatable-body-cell "6760463867" at bounding box center [370, 291] width 64 height 22
drag, startPoint x: 403, startPoint y: 289, endPoint x: 437, endPoint y: 296, distance: 33.9
click at [437, 296] on datatable-body-cell "31240152" at bounding box center [427, 291] width 50 height 22
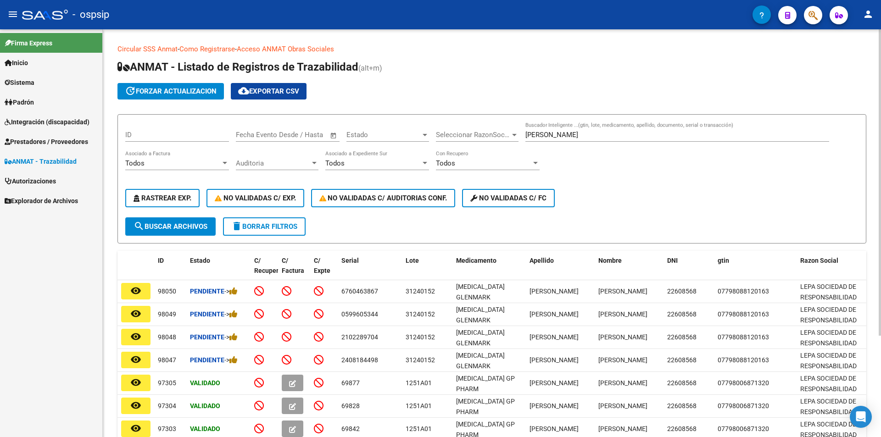
click at [583, 144] on div "[PERSON_NAME] Buscador Inteligente ...(gtin, lote, medicamento, apellido, docum…" at bounding box center [678, 136] width 304 height 28
click at [553, 134] on input "[PERSON_NAME]" at bounding box center [678, 135] width 304 height 8
type input "V"
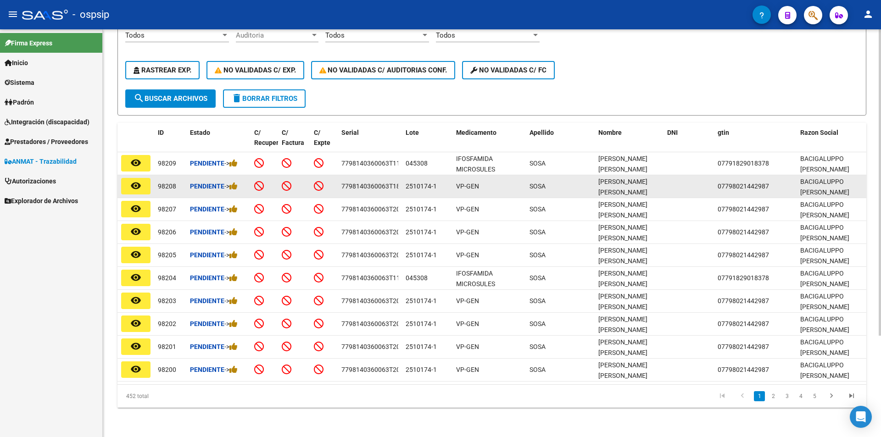
scroll to position [135, 0]
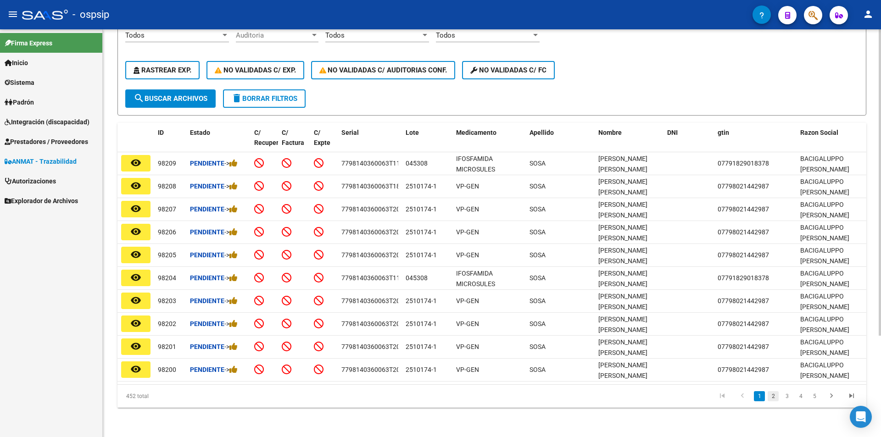
click at [774, 398] on link "2" at bounding box center [773, 397] width 11 height 10
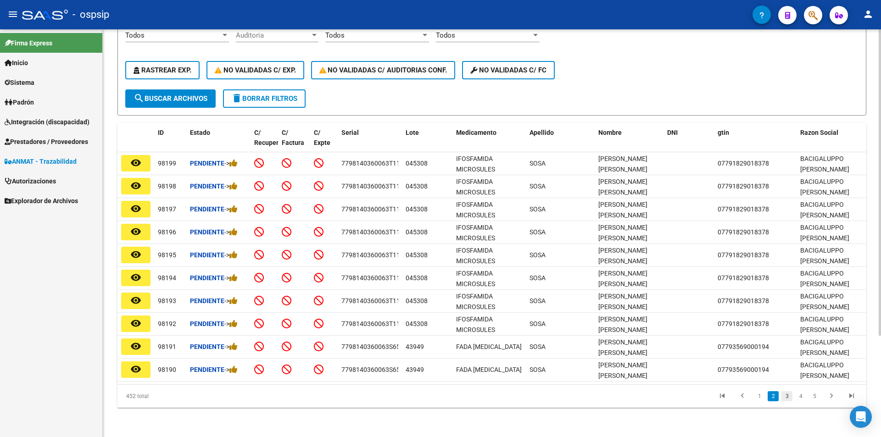
click at [786, 398] on link "3" at bounding box center [787, 397] width 11 height 10
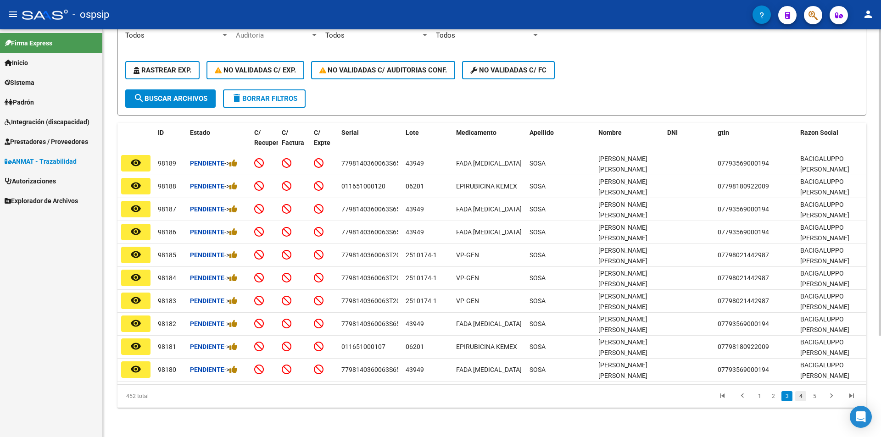
click at [802, 395] on link "4" at bounding box center [800, 397] width 11 height 10
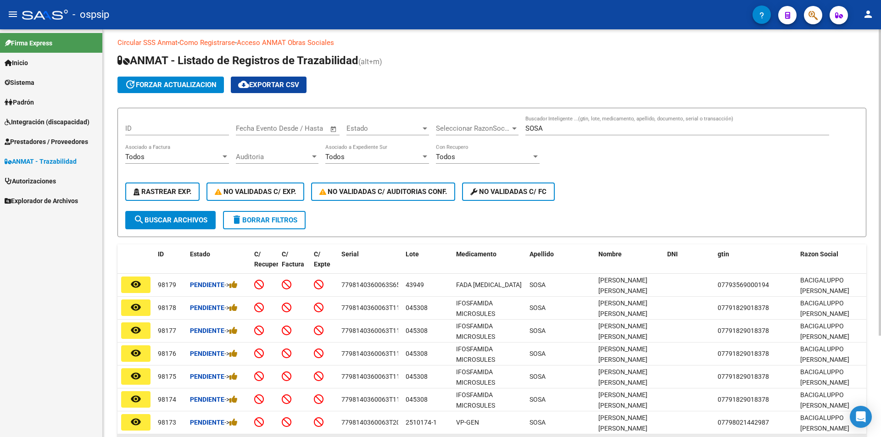
scroll to position [0, 0]
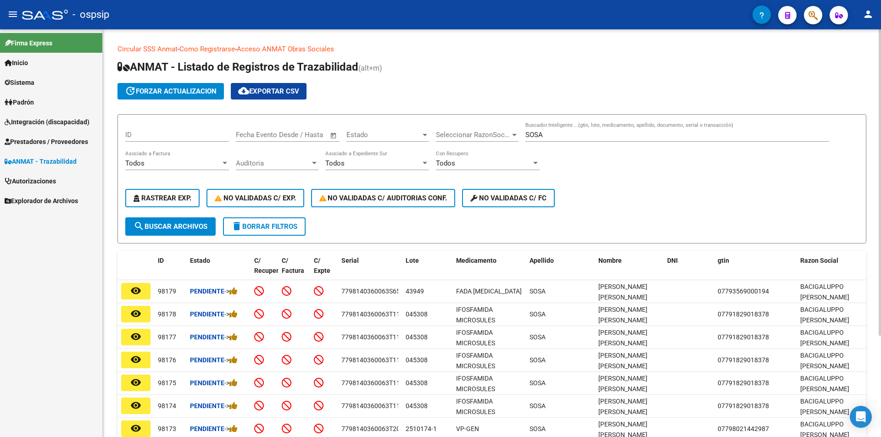
click at [554, 135] on input "SOSA" at bounding box center [678, 135] width 304 height 8
type input "S"
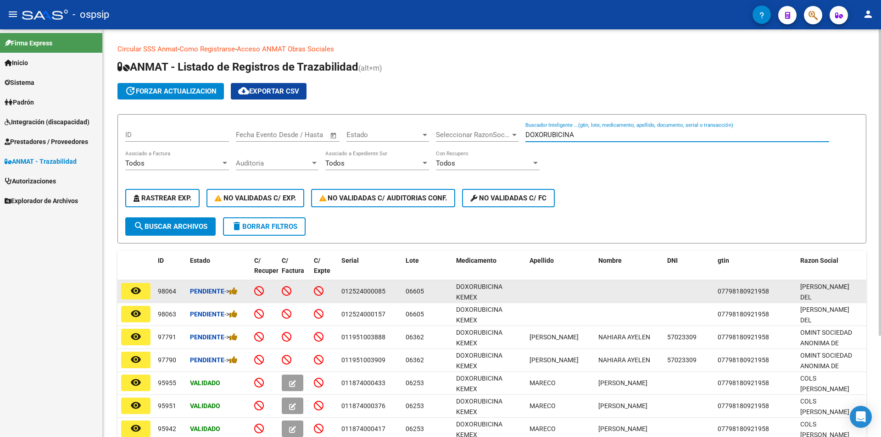
type input "DOXORUBICINA"
click at [134, 290] on mat-icon "remove_red_eye" at bounding box center [135, 291] width 11 height 11
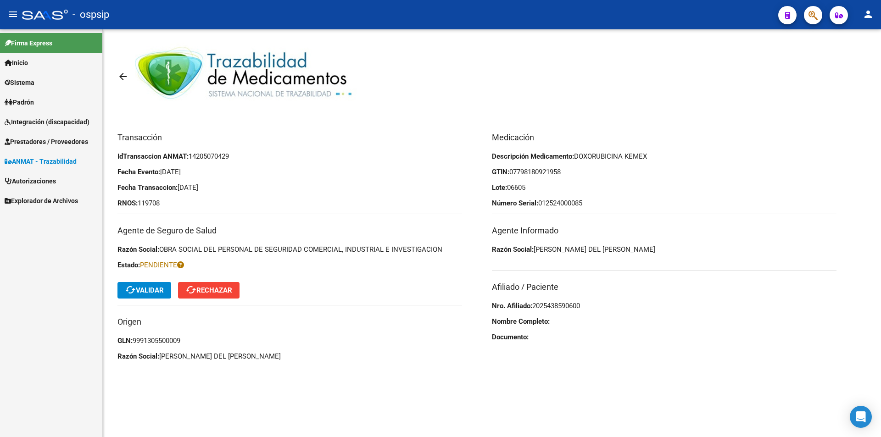
click at [122, 74] on mat-icon "arrow_back" at bounding box center [123, 76] width 11 height 11
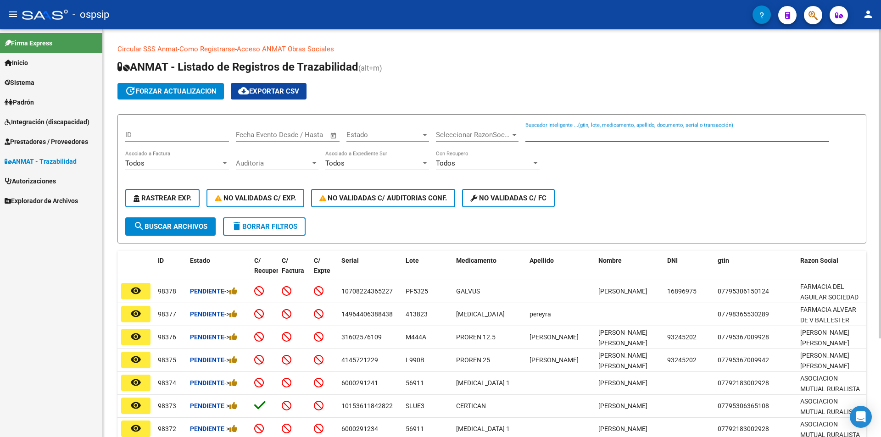
click at [554, 136] on input "Buscador Inteligente ...(gtin, lote, medicamento, apellido, documento, serial o…" at bounding box center [678, 135] width 304 height 8
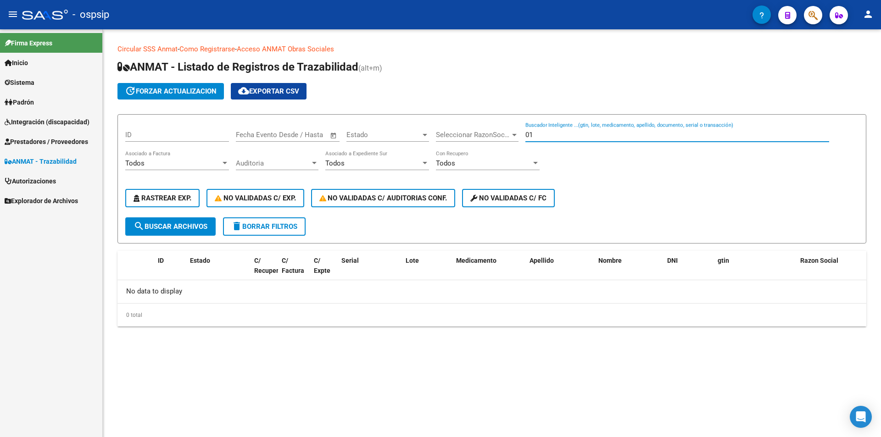
type input "0"
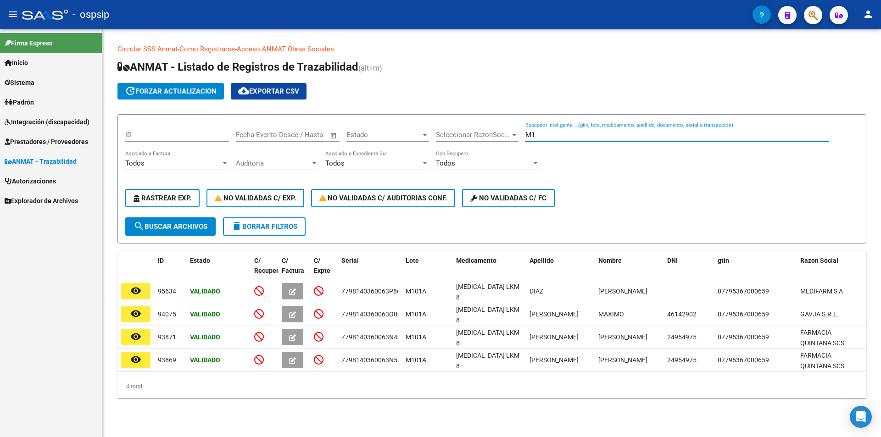
type input "M"
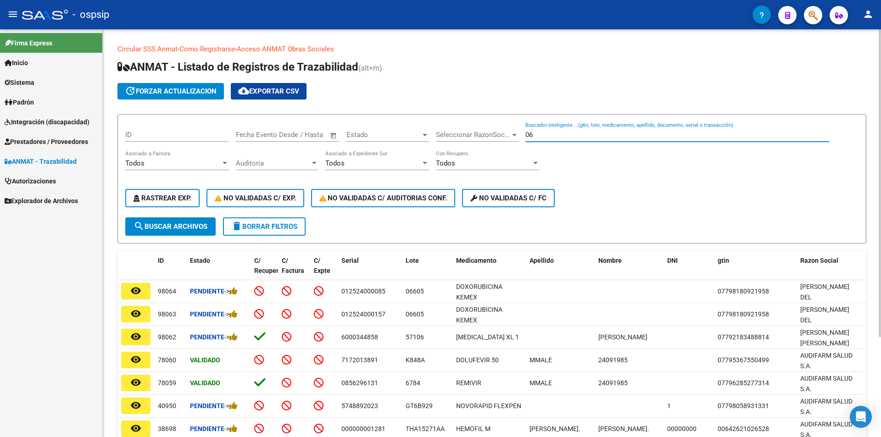
type input "0"
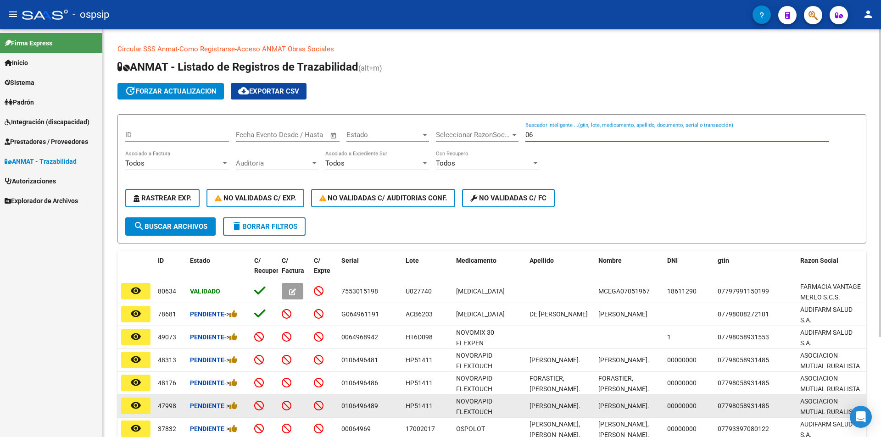
type input "0"
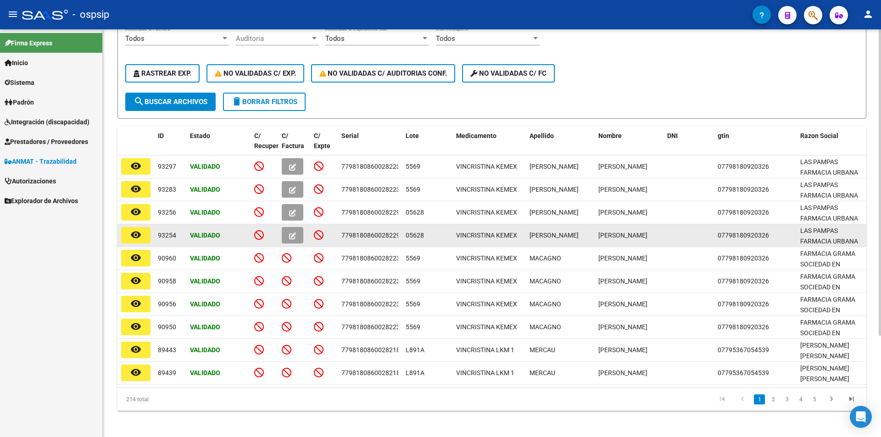
scroll to position [135, 0]
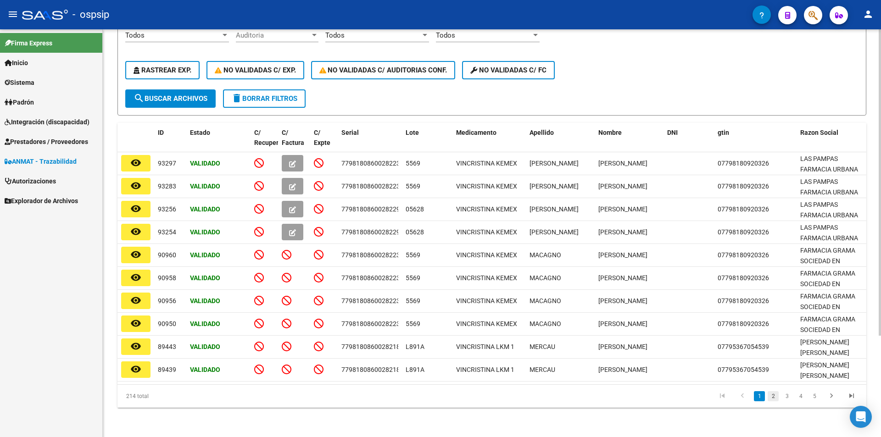
click at [770, 396] on link "2" at bounding box center [773, 397] width 11 height 10
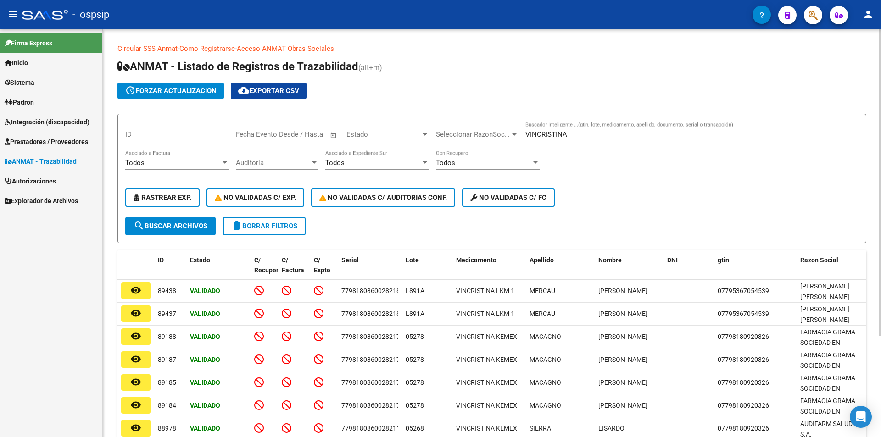
scroll to position [0, 0]
click at [590, 138] on input "VINCRISTINA" at bounding box center [678, 135] width 304 height 8
type input "V"
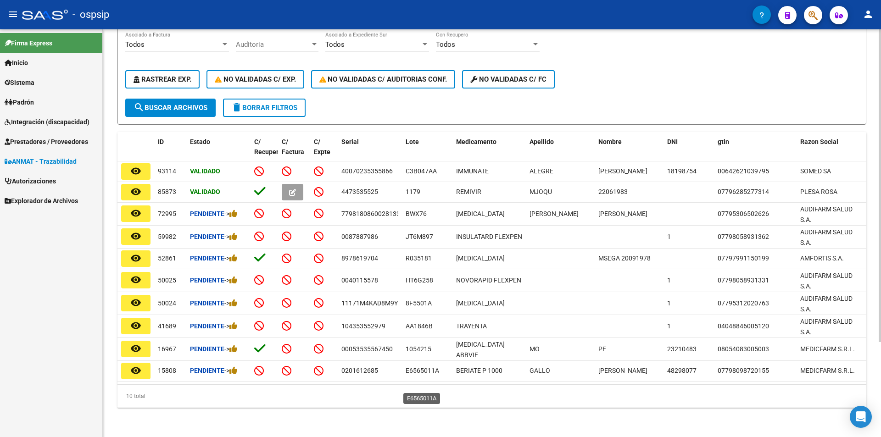
scroll to position [101, 0]
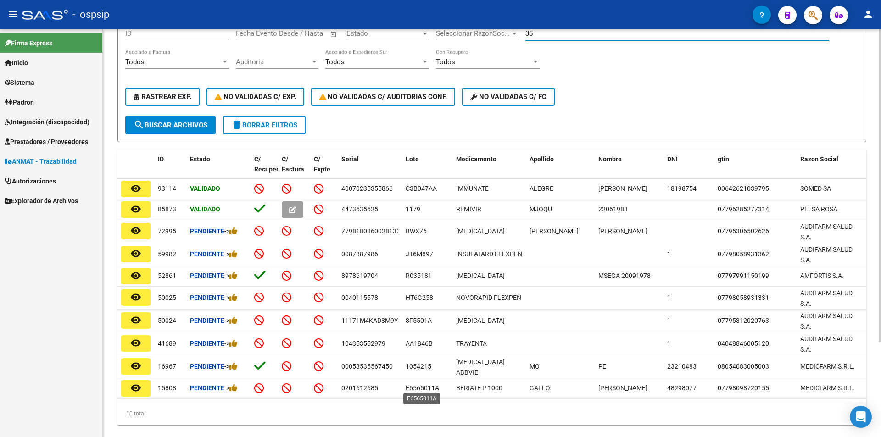
type input "3"
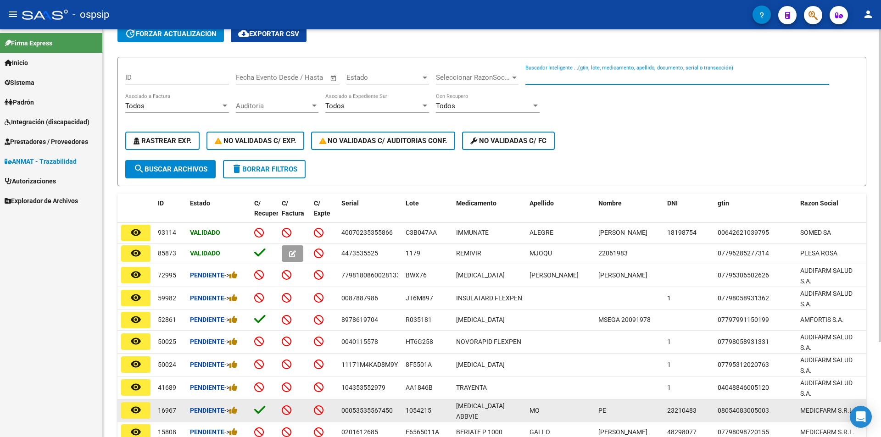
scroll to position [0, 0]
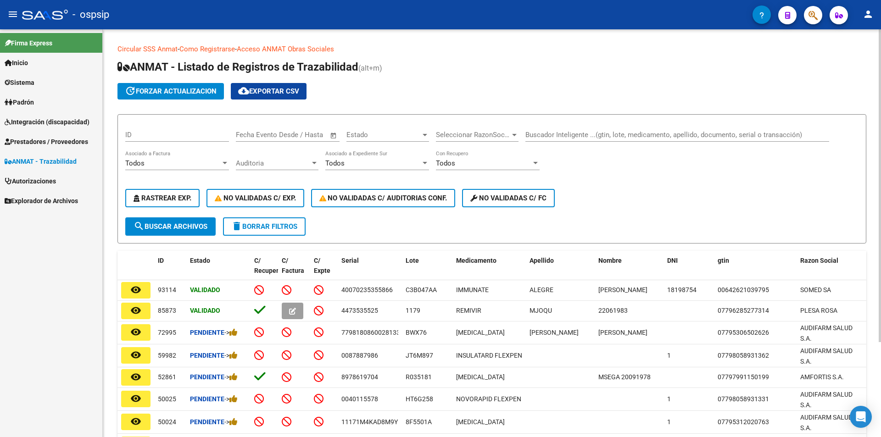
click at [548, 127] on div "Buscador Inteligente ...(gtin, lote, medicamento, apellido, documento, serial o…" at bounding box center [678, 132] width 304 height 20
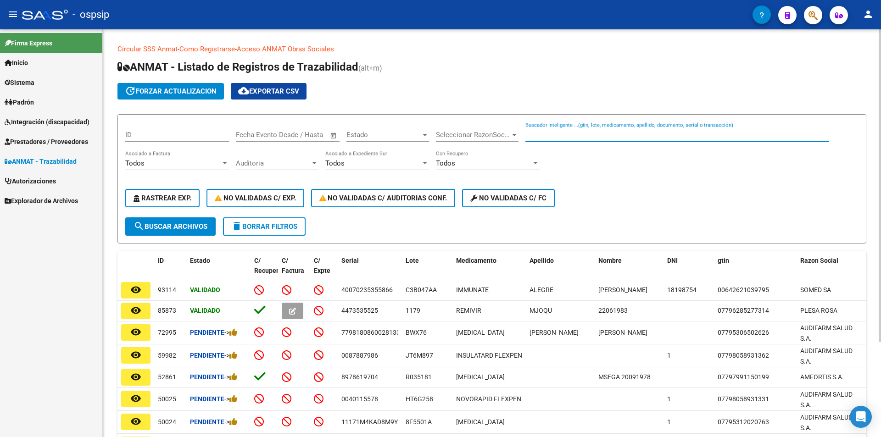
click at [525, 132] on app-drop-down-list "Seleccionar RazonSocial Seleccionar RazonSocial" at bounding box center [481, 136] width 90 height 28
click at [530, 134] on input "Buscador Inteligente ...(gtin, lote, medicamento, apellido, documento, serial o…" at bounding box center [678, 135] width 304 height 8
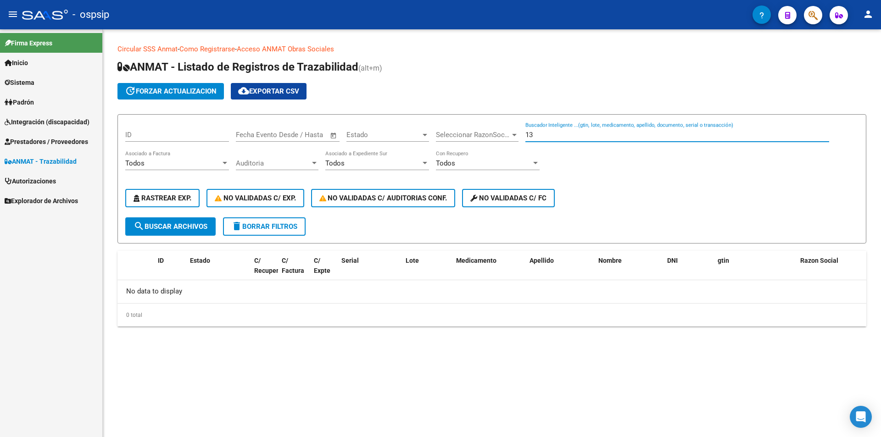
type input "1"
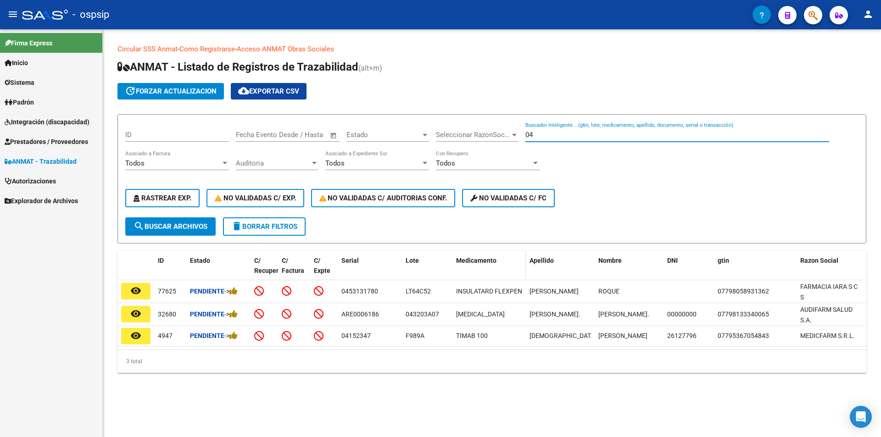
type input "0"
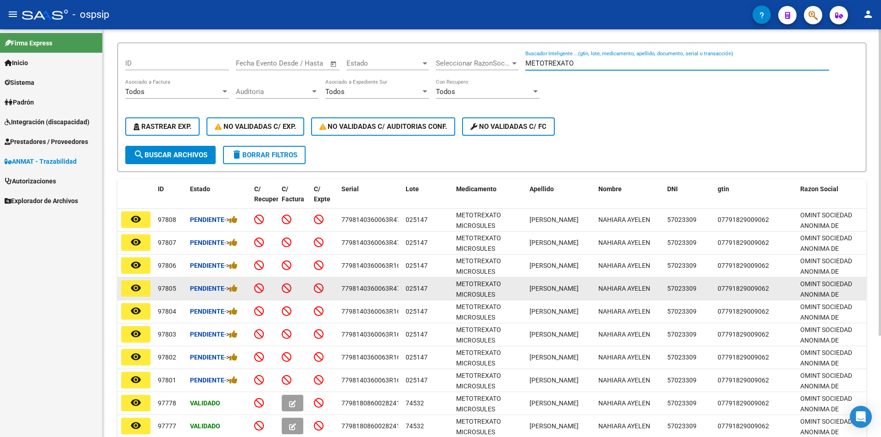
scroll to position [135, 0]
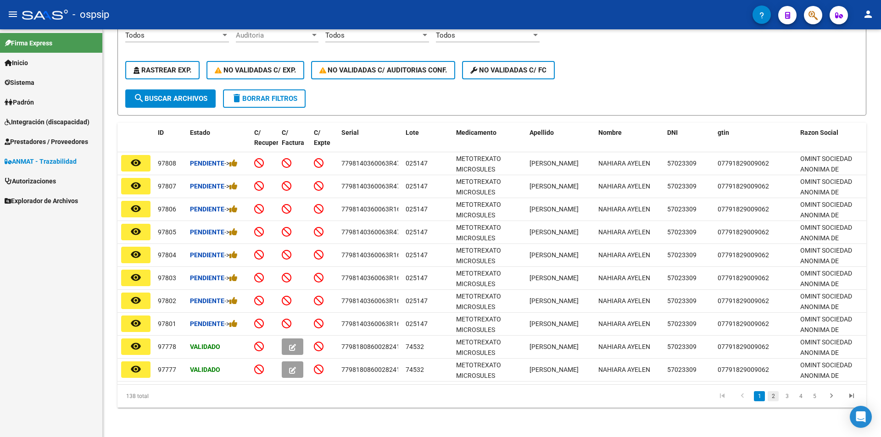
click at [773, 395] on link "2" at bounding box center [773, 397] width 11 height 10
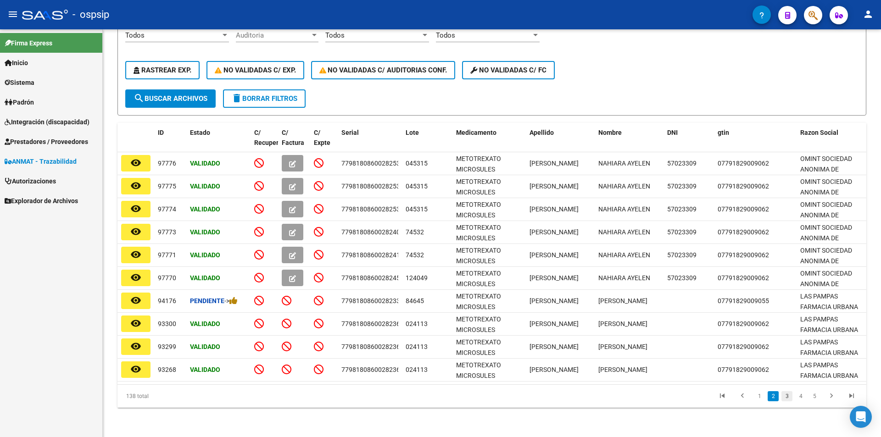
click at [789, 394] on link "3" at bounding box center [787, 397] width 11 height 10
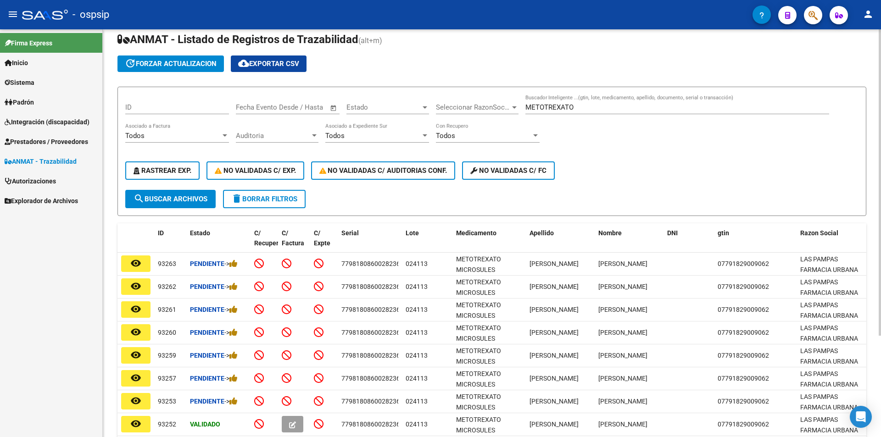
scroll to position [0, 0]
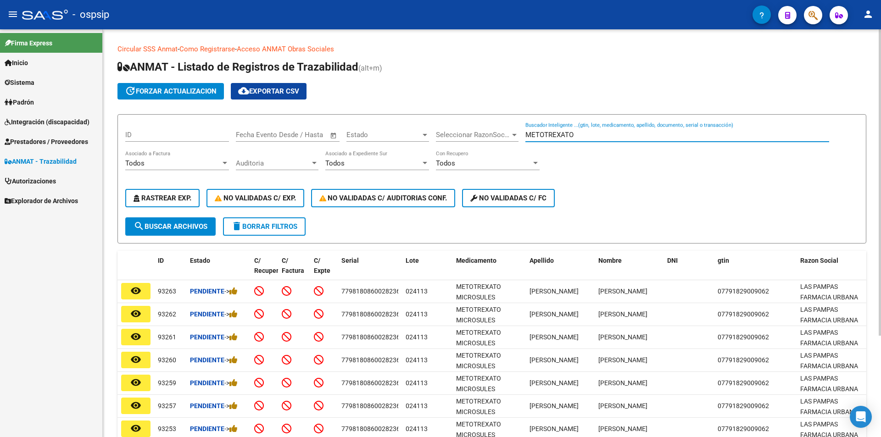
click at [588, 137] on input "METOTREXATO" at bounding box center [678, 135] width 304 height 8
type input "M"
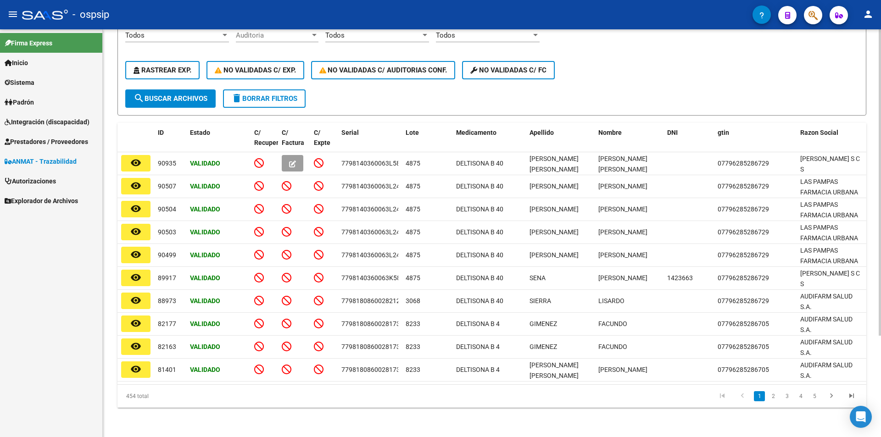
scroll to position [135, 0]
type input "DELTISONA"
click at [772, 396] on link "2" at bounding box center [773, 397] width 11 height 10
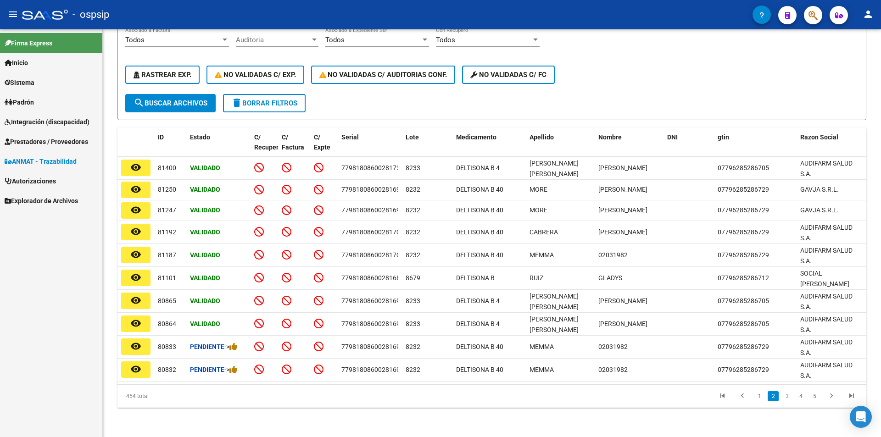
scroll to position [130, 0]
click at [786, 398] on link "3" at bounding box center [787, 397] width 11 height 10
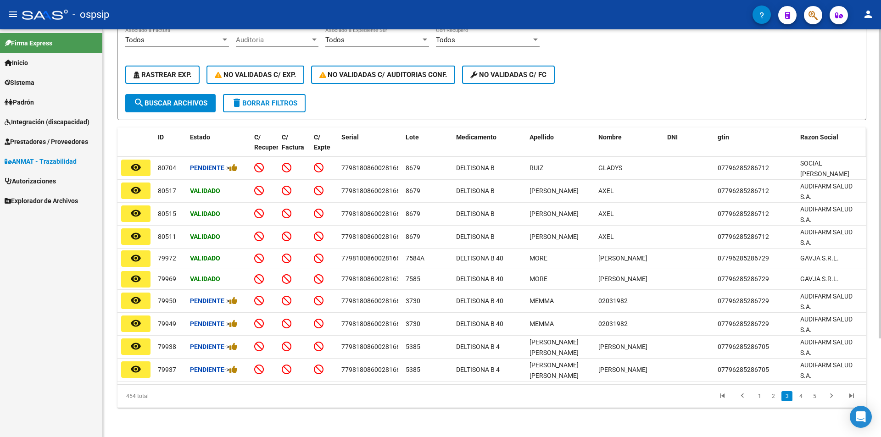
click at [812, 134] on span "Razon Social" at bounding box center [820, 137] width 38 height 7
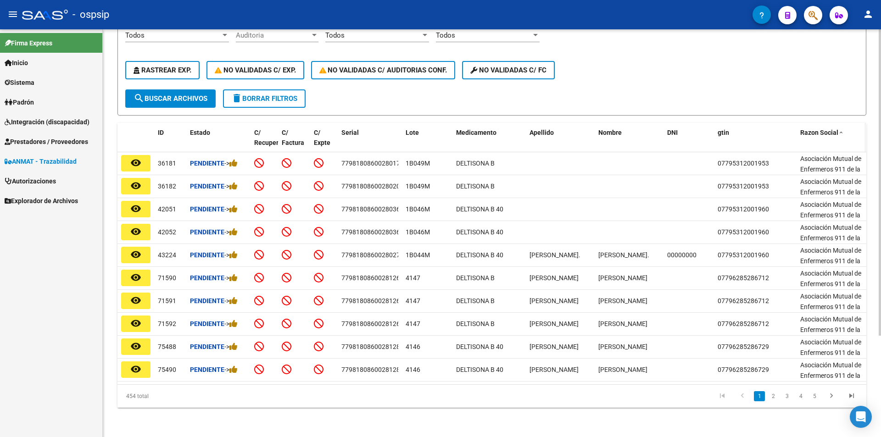
click at [812, 133] on span "Razon Social" at bounding box center [820, 132] width 38 height 7
